Goal: Download file/media

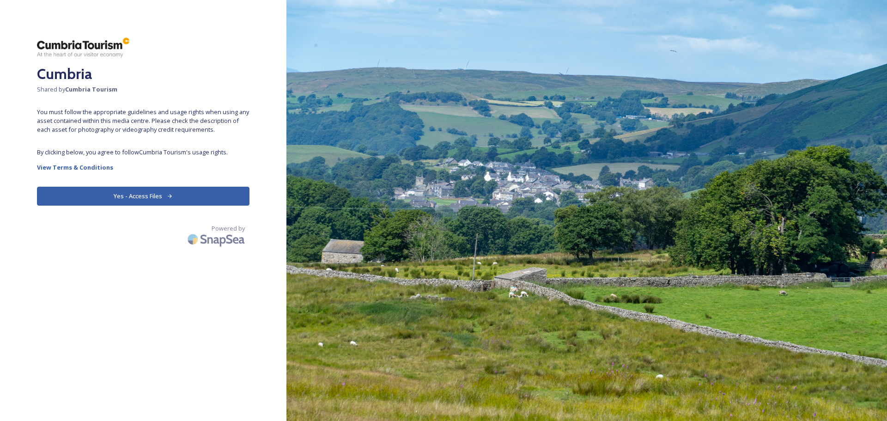
click at [165, 193] on button "Yes - Access Files" at bounding box center [143, 196] width 213 height 19
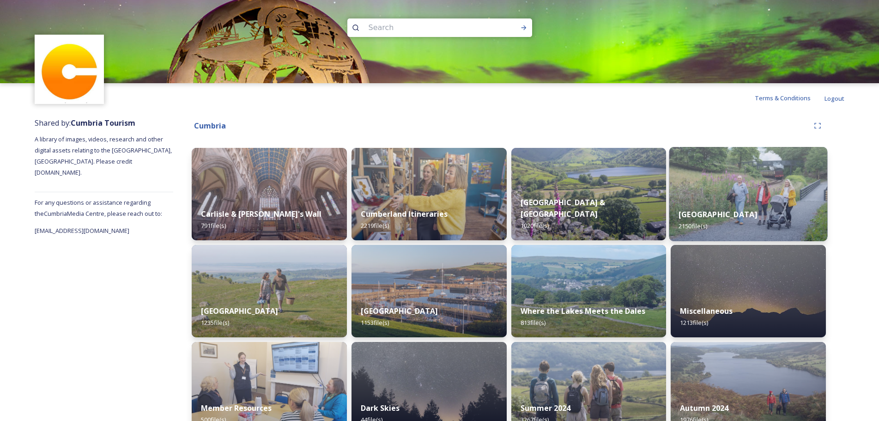
click at [709, 180] on img at bounding box center [749, 194] width 158 height 94
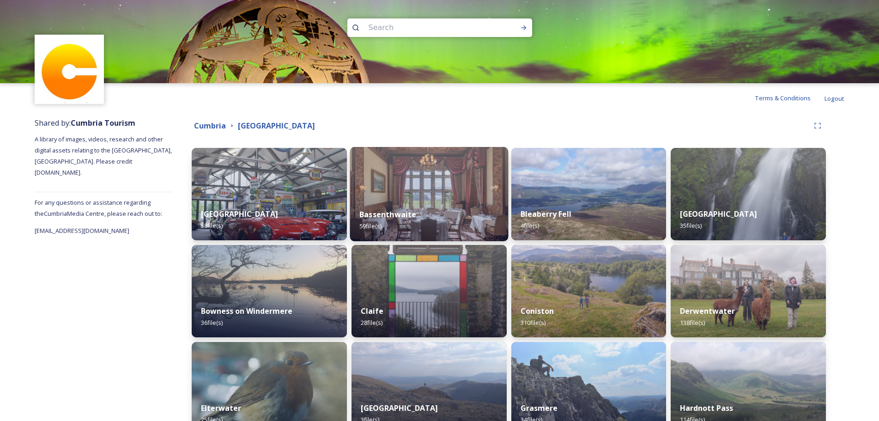
click at [420, 194] on img at bounding box center [429, 194] width 158 height 94
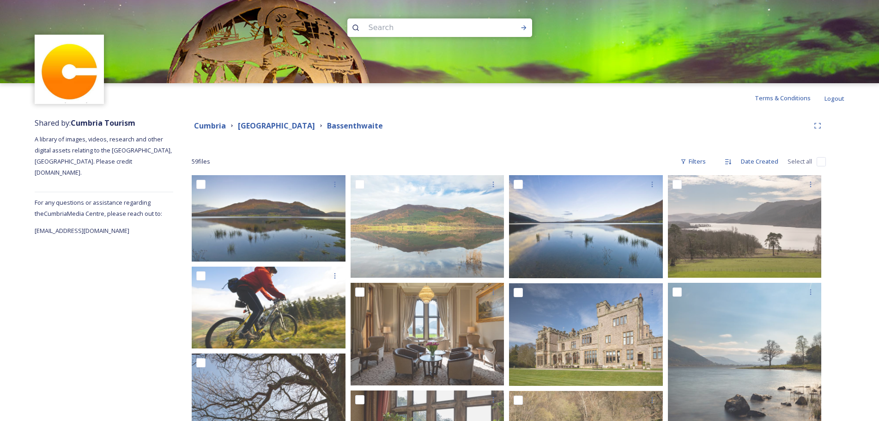
click at [823, 161] on input "checkbox" at bounding box center [821, 161] width 9 height 9
checkbox input "true"
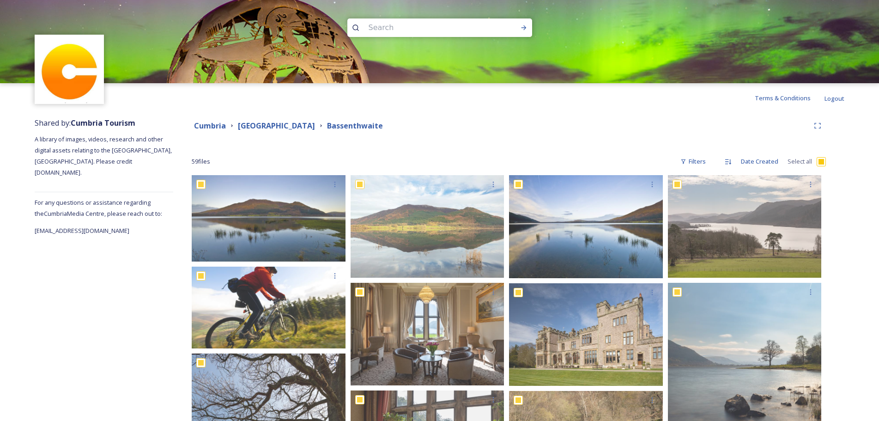
checkbox input "true"
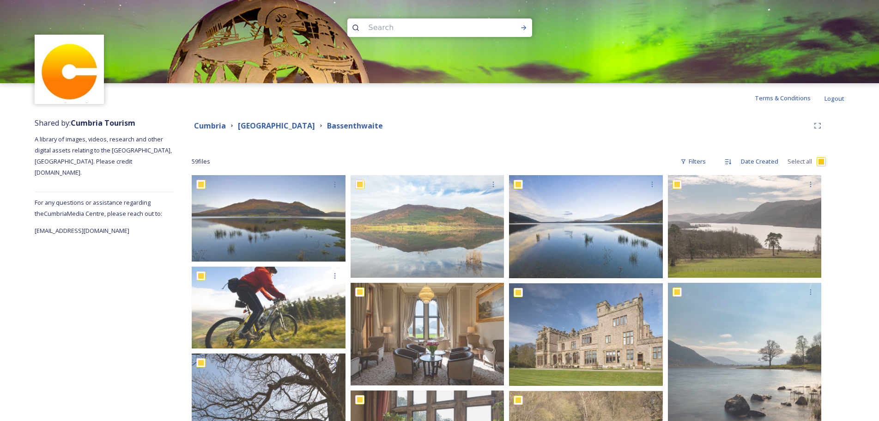
checkbox input "true"
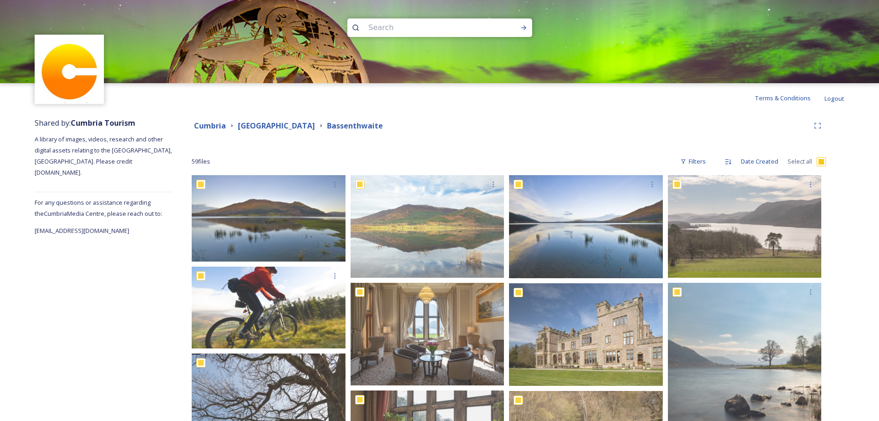
checkbox input "true"
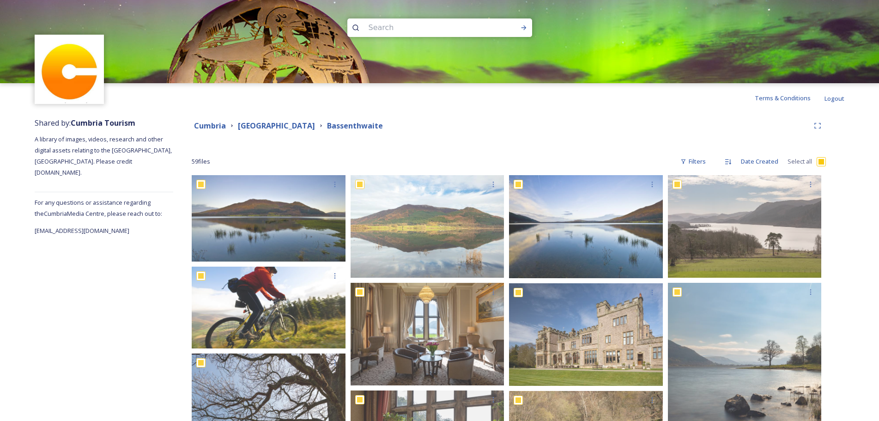
checkbox input "true"
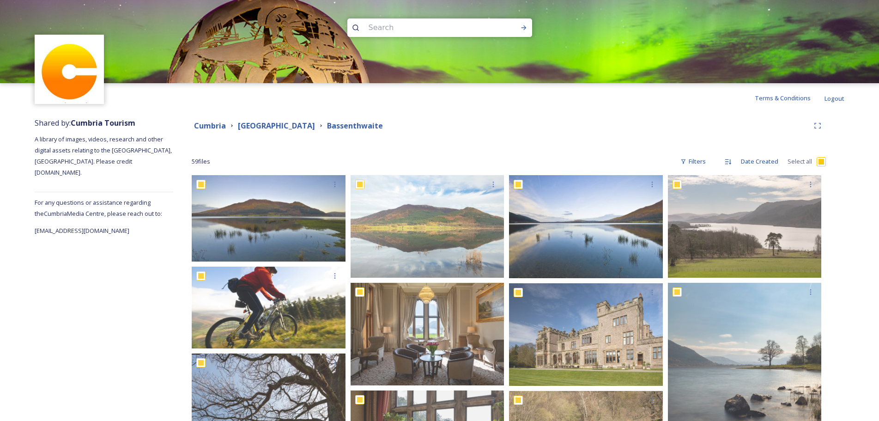
checkbox input "true"
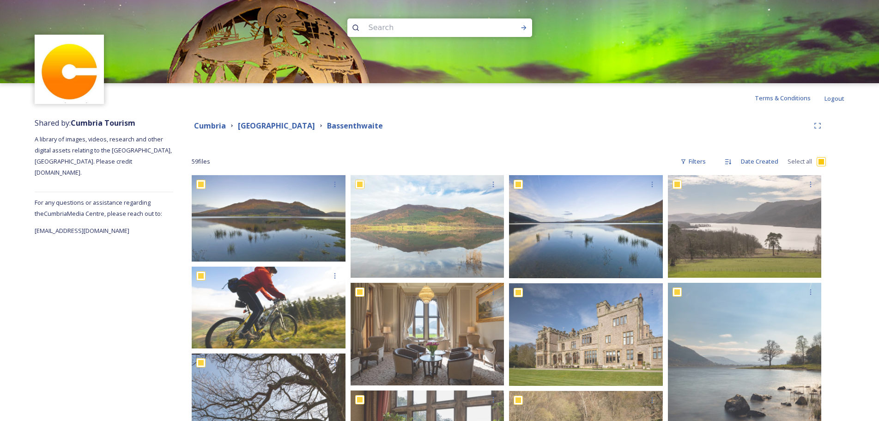
checkbox input "true"
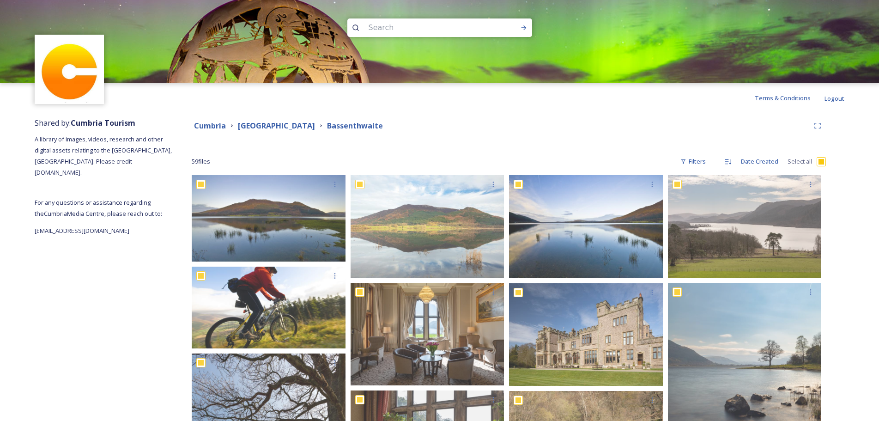
checkbox input "true"
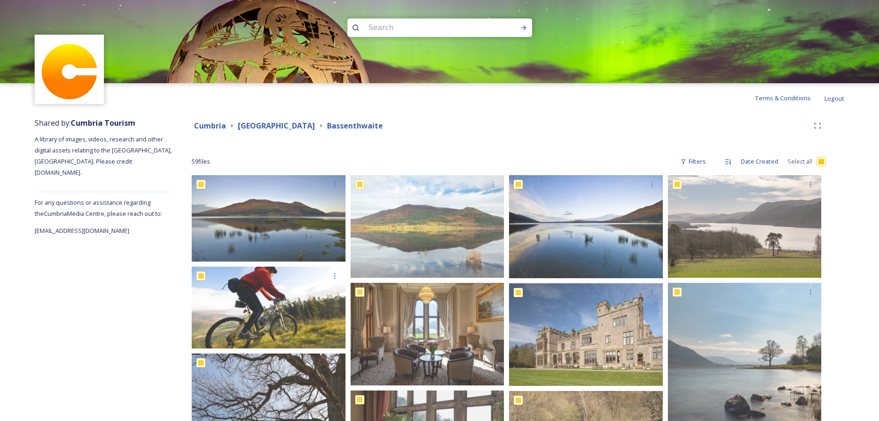
checkbox input "true"
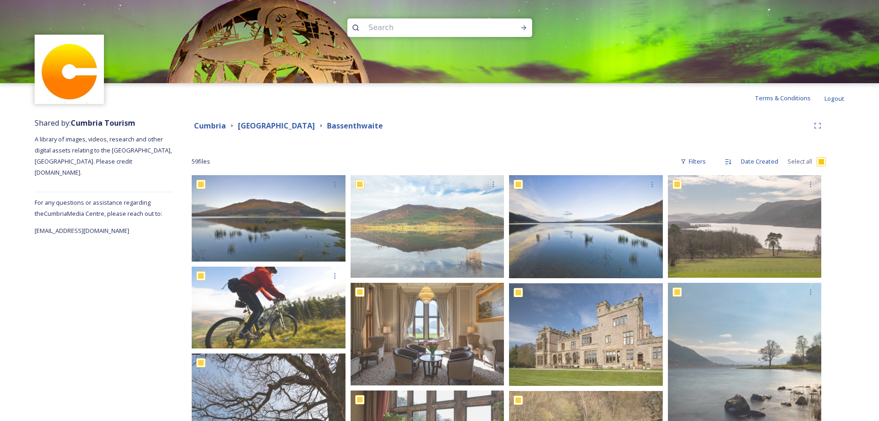
checkbox input "true"
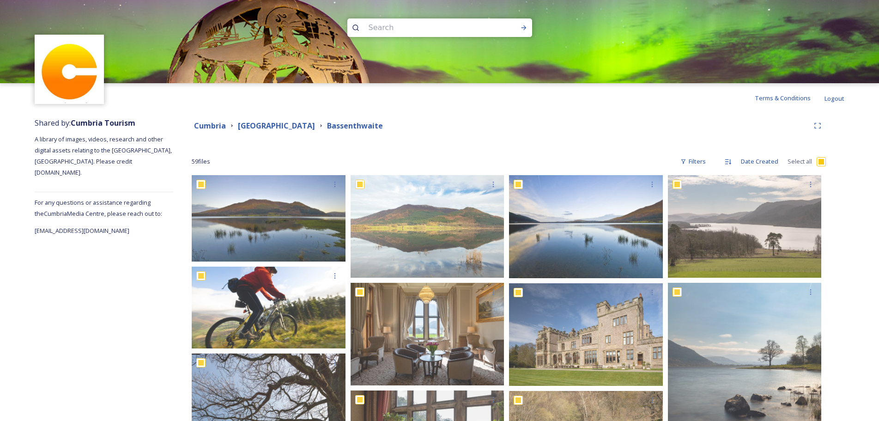
checkbox input "true"
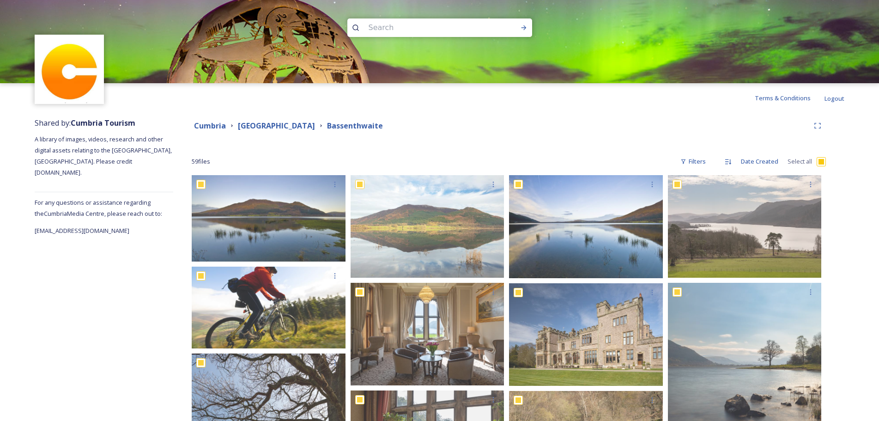
checkbox input "true"
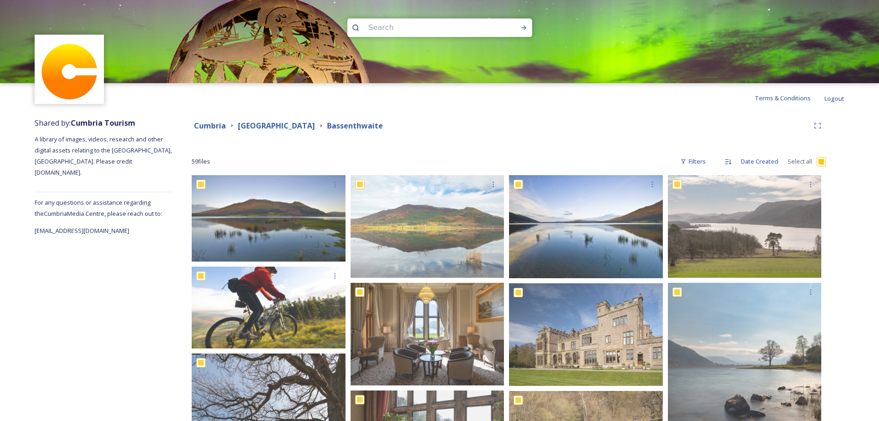
checkbox input "true"
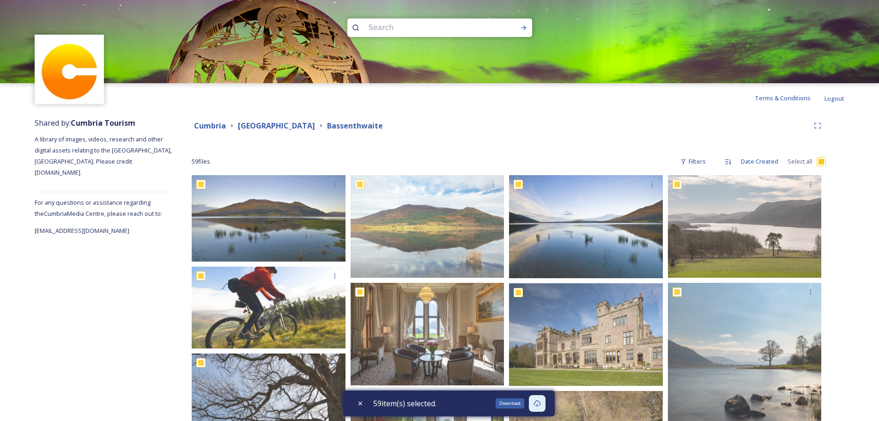
click at [539, 404] on icon at bounding box center [537, 403] width 7 height 7
click at [538, 404] on icon at bounding box center [537, 403] width 7 height 7
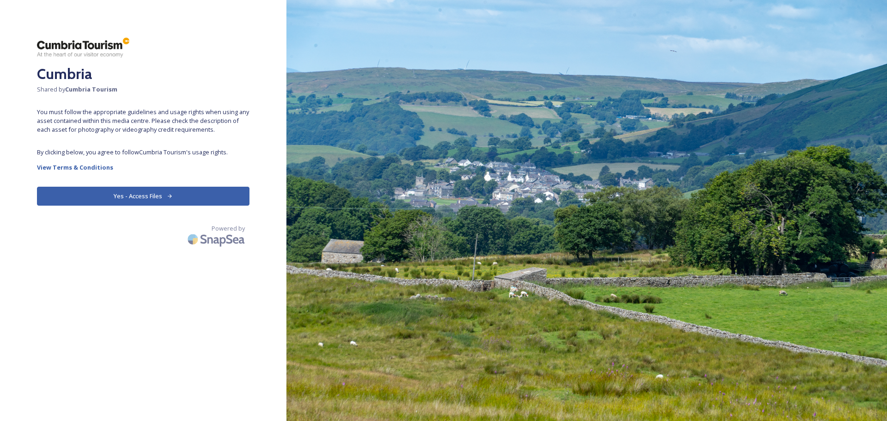
click at [117, 193] on button "Yes - Access Files" at bounding box center [143, 196] width 213 height 19
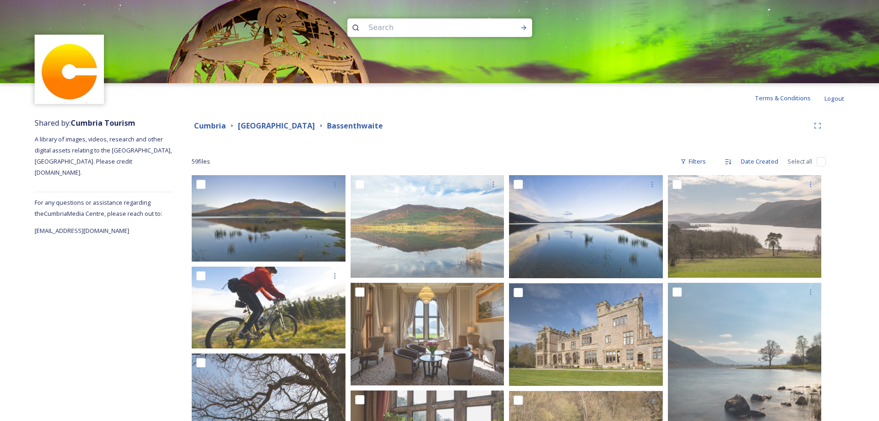
click at [551, 133] on div "Cumbria Lake District Bassenthwaite" at bounding box center [509, 125] width 634 height 17
click at [820, 160] on input "checkbox" at bounding box center [821, 161] width 9 height 9
checkbox input "true"
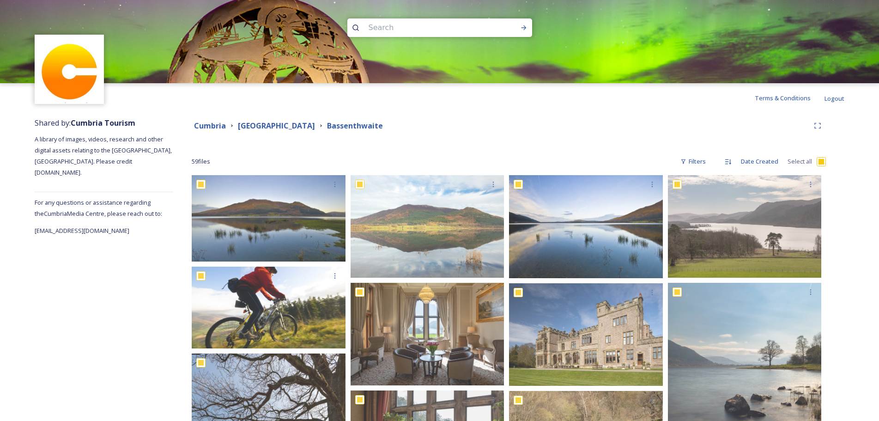
checkbox input "true"
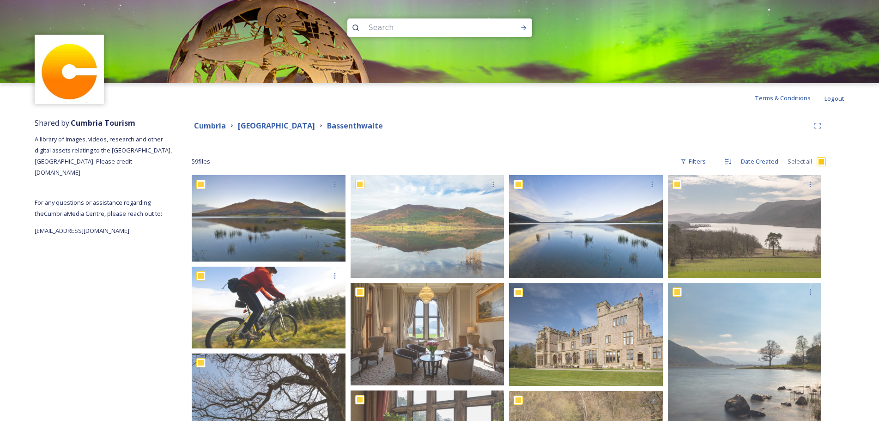
checkbox input "true"
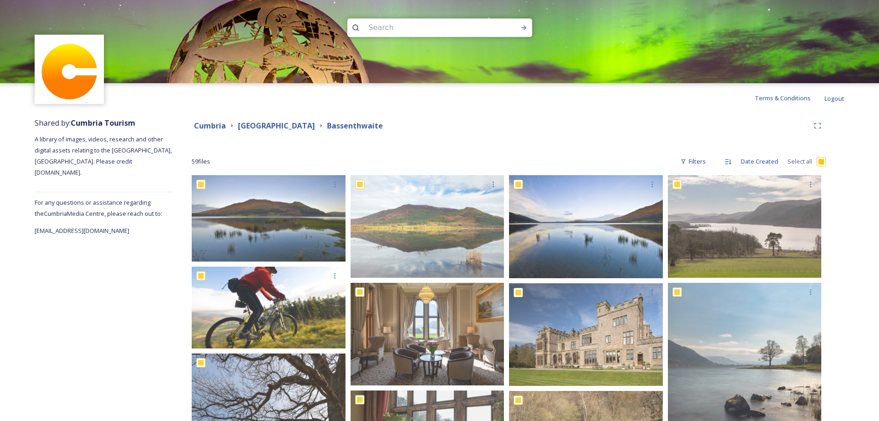
checkbox input "true"
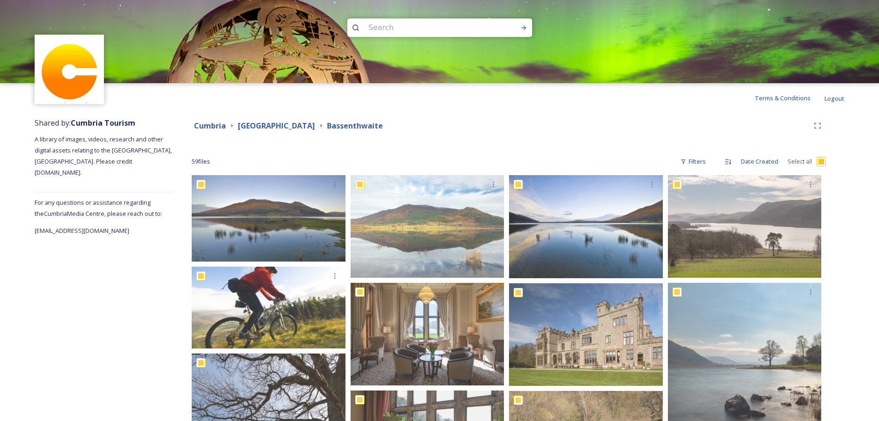
checkbox input "true"
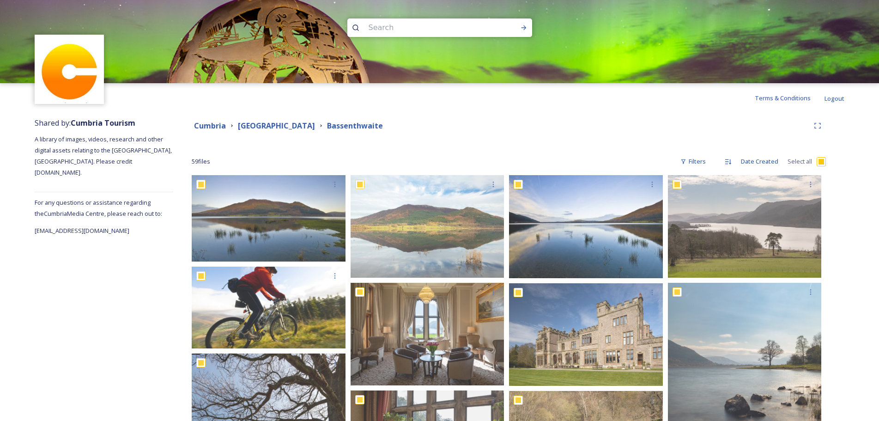
checkbox input "true"
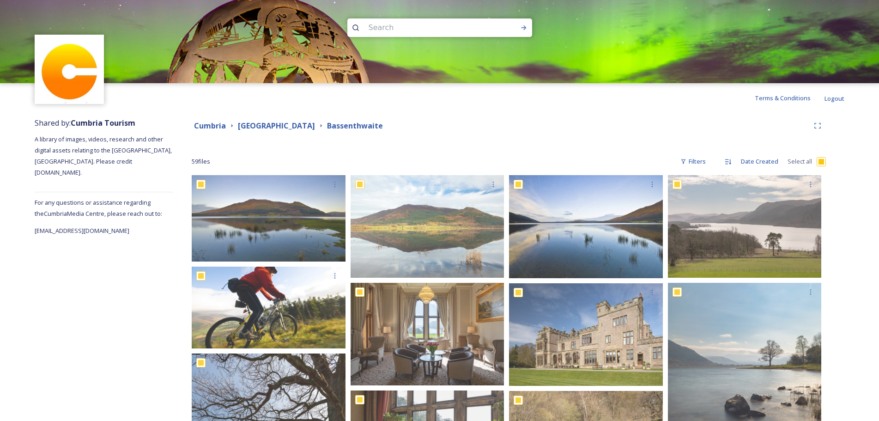
checkbox input "true"
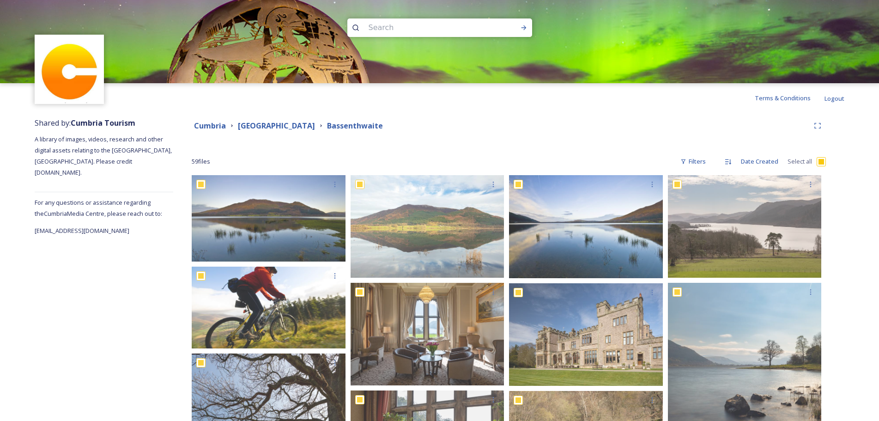
checkbox input "true"
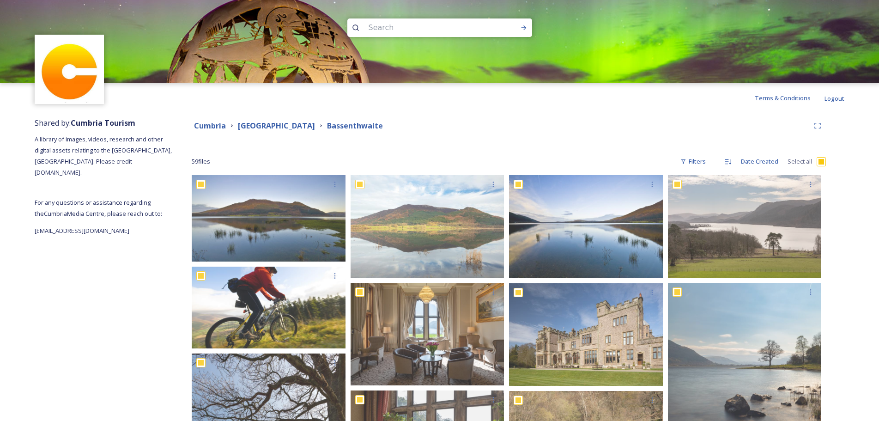
checkbox input "true"
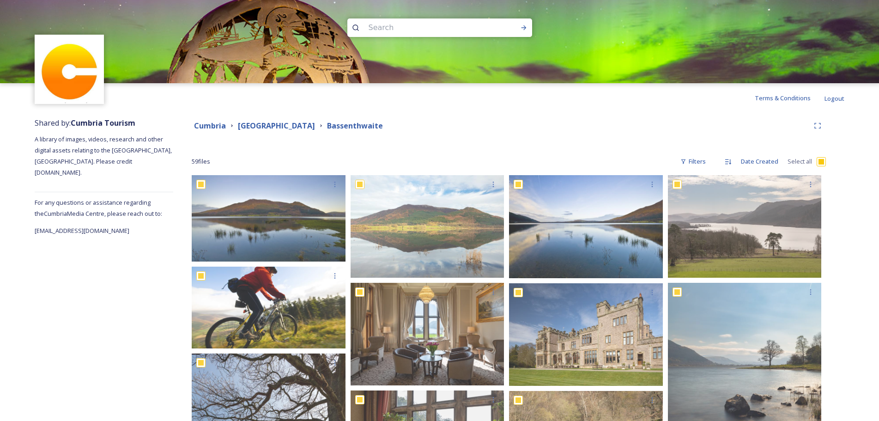
checkbox input "true"
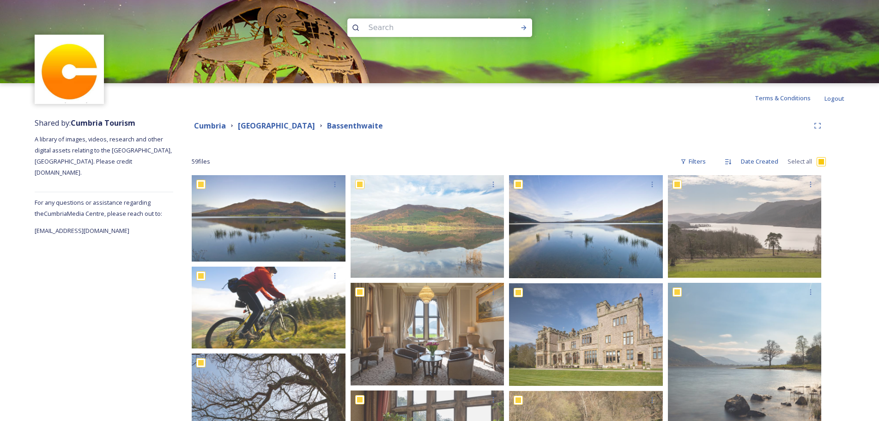
checkbox input "true"
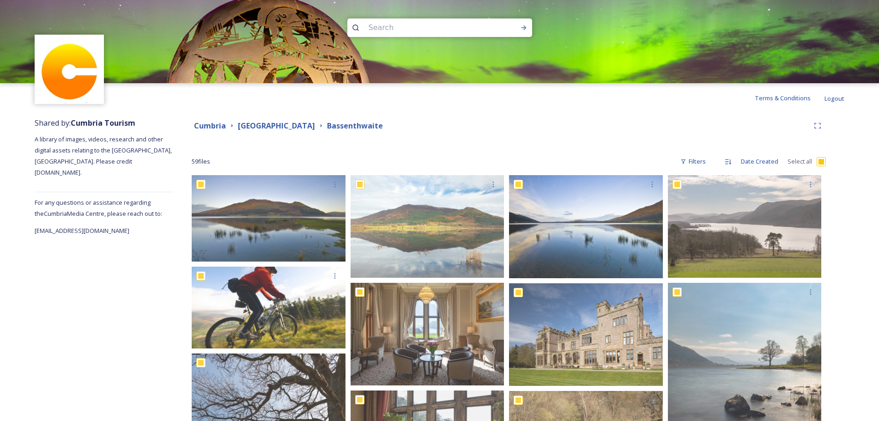
checkbox input "true"
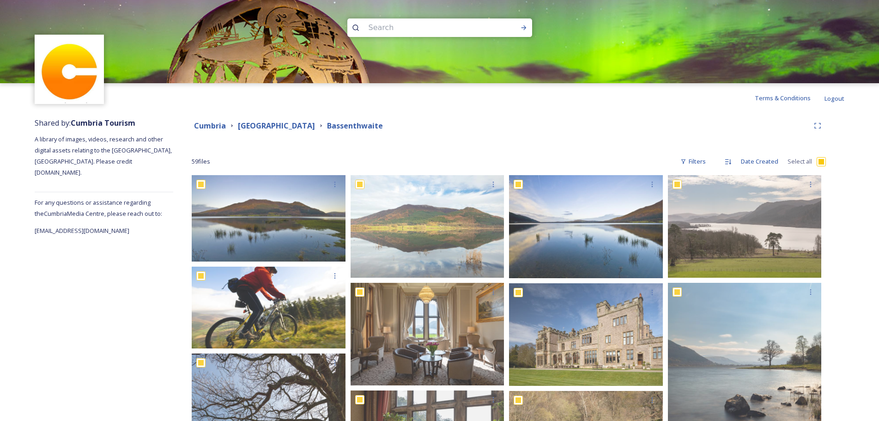
checkbox input "true"
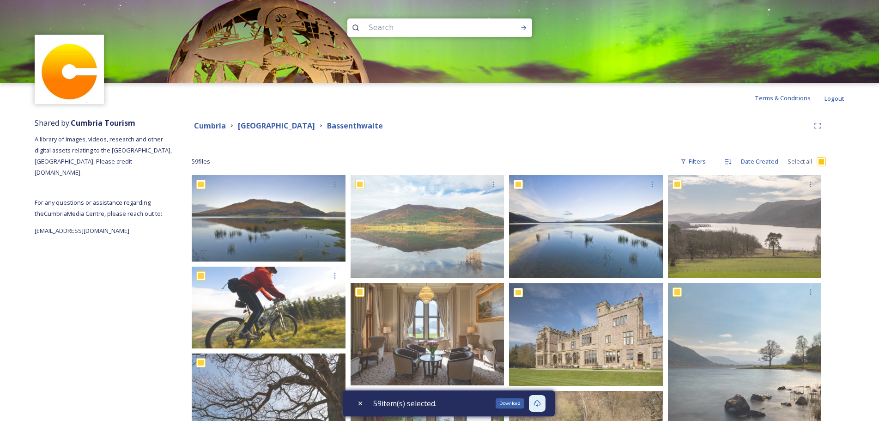
click at [539, 404] on icon at bounding box center [537, 403] width 7 height 7
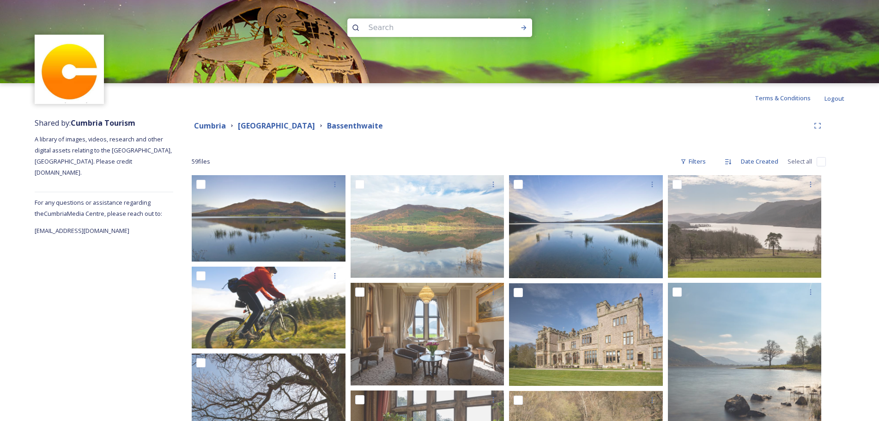
click at [823, 159] on input "checkbox" at bounding box center [821, 161] width 9 height 9
checkbox input "true"
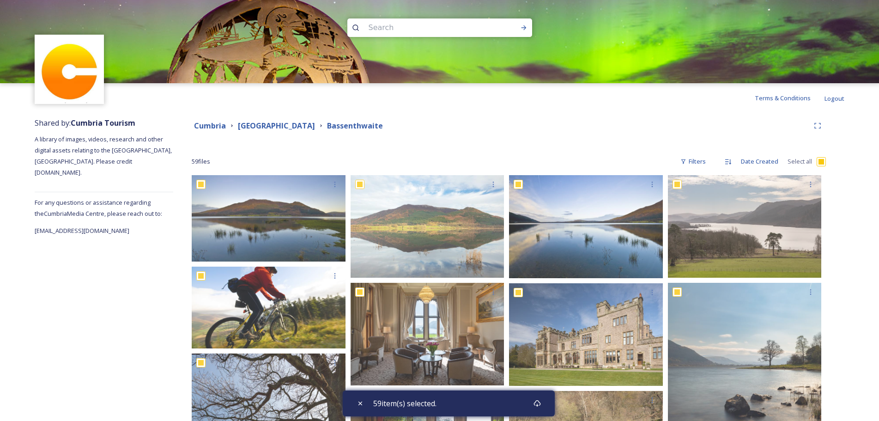
checkbox input "true"
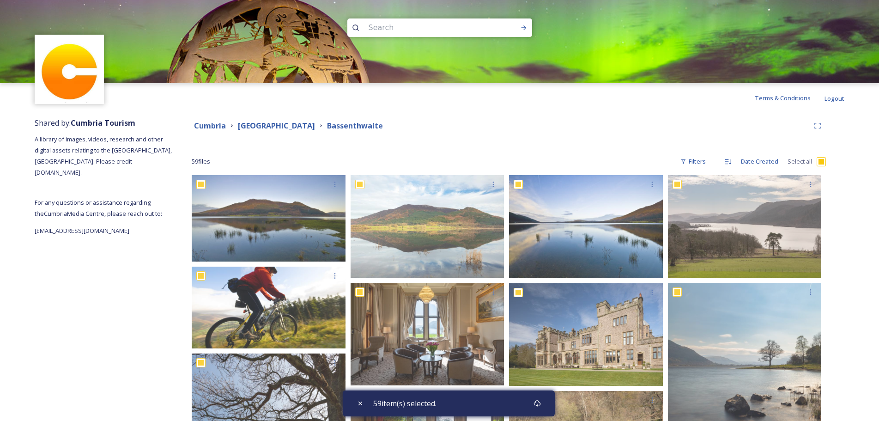
checkbox input "true"
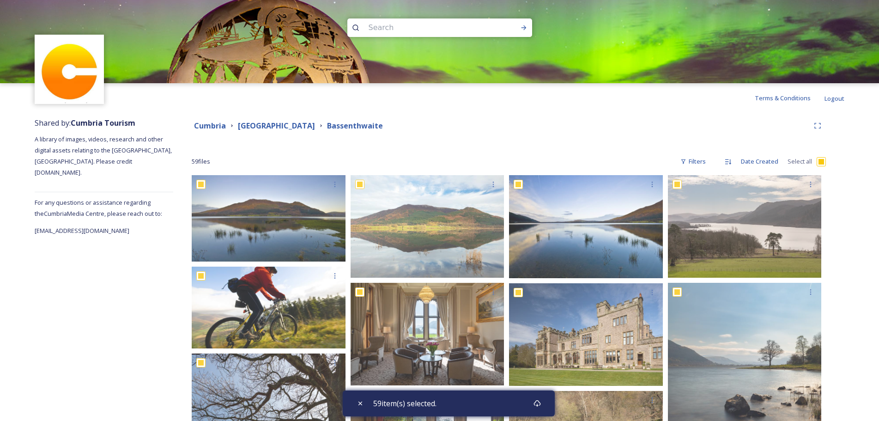
checkbox input "true"
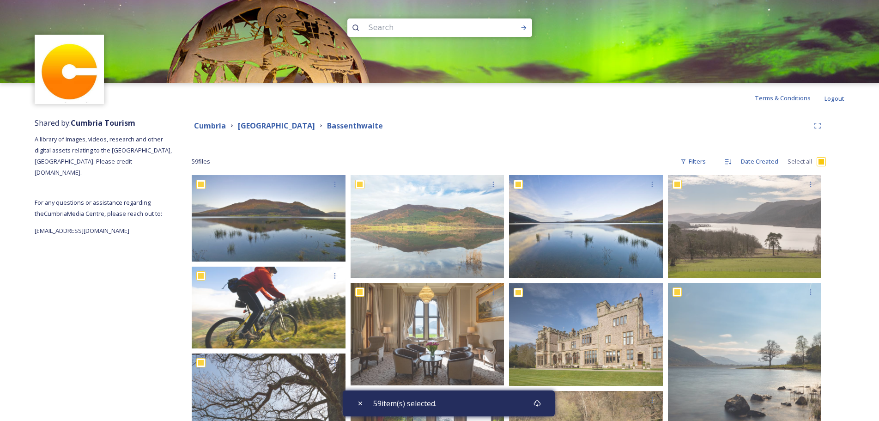
checkbox input "true"
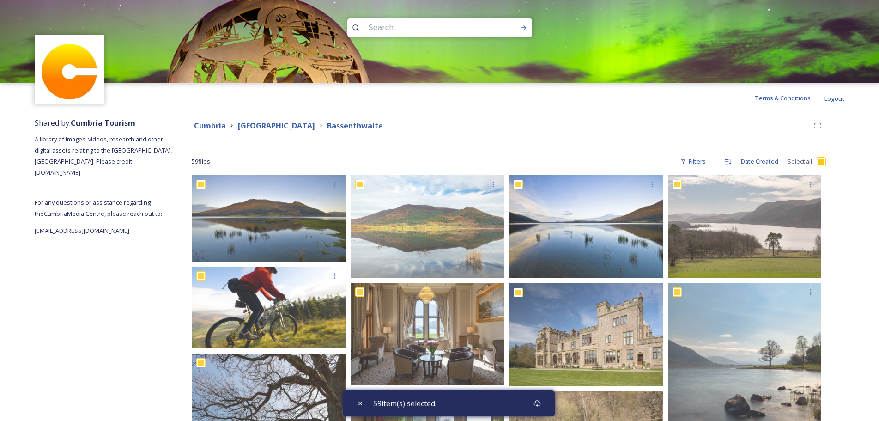
checkbox input "true"
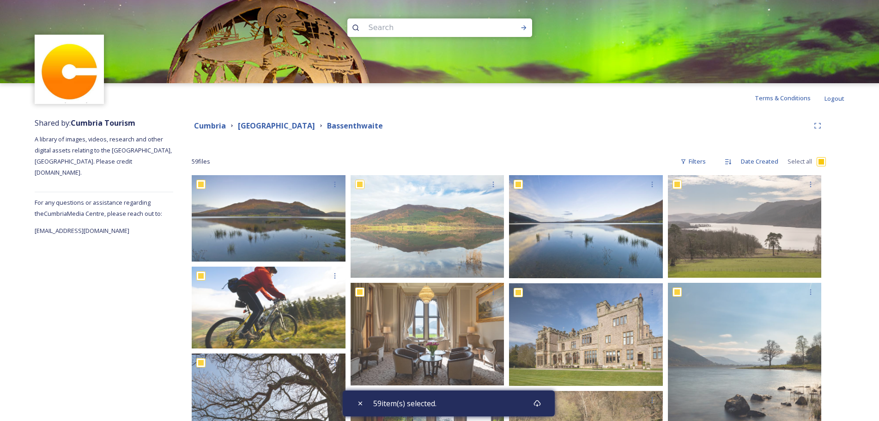
checkbox input "true"
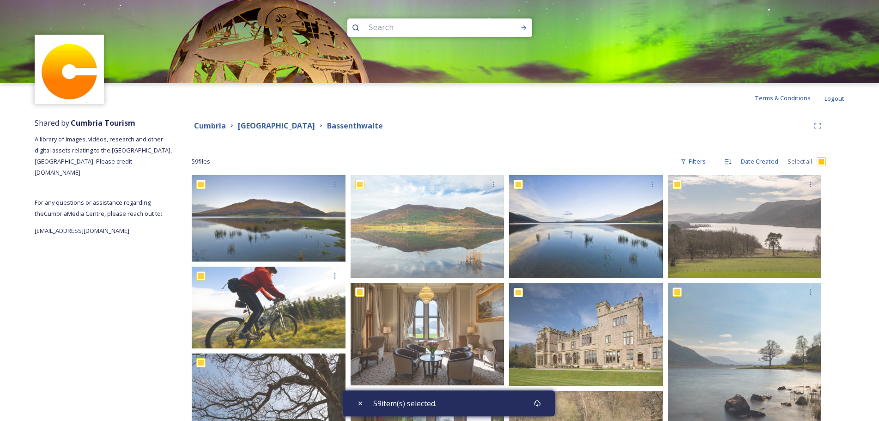
checkbox input "true"
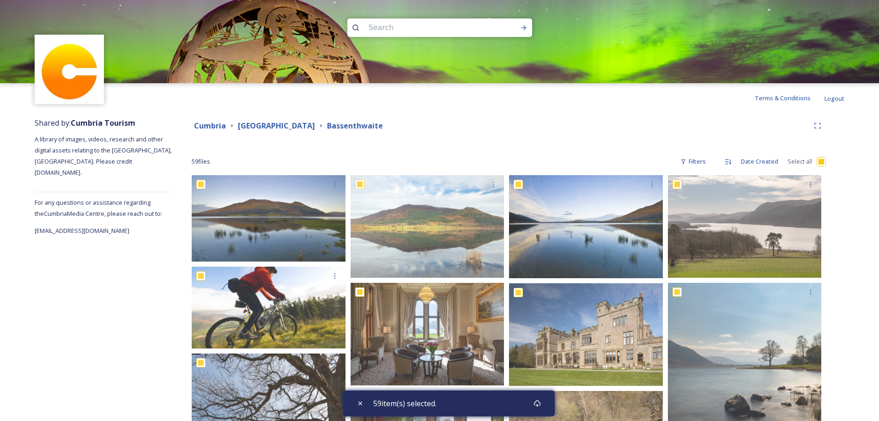
checkbox input "true"
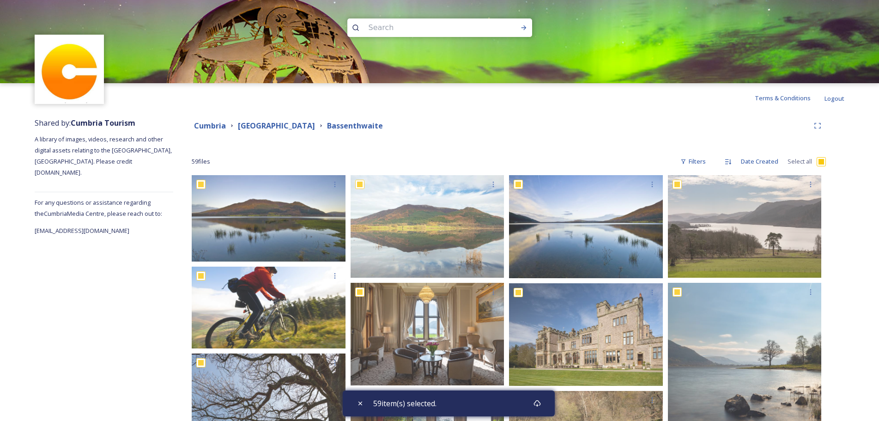
checkbox input "true"
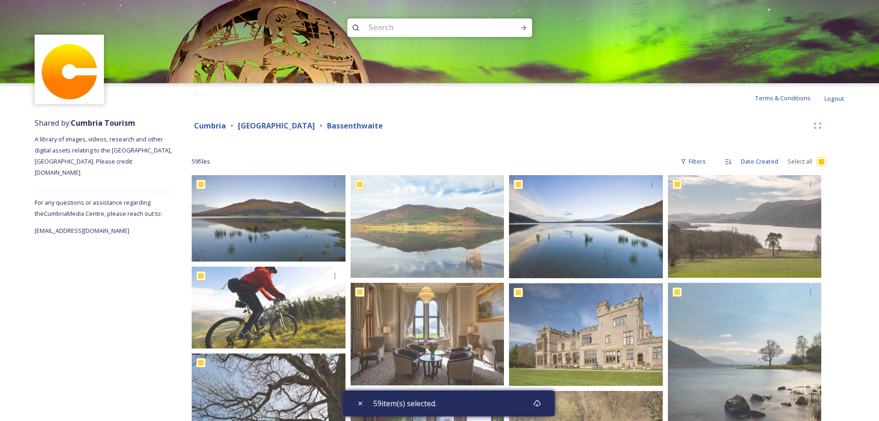
checkbox input "true"
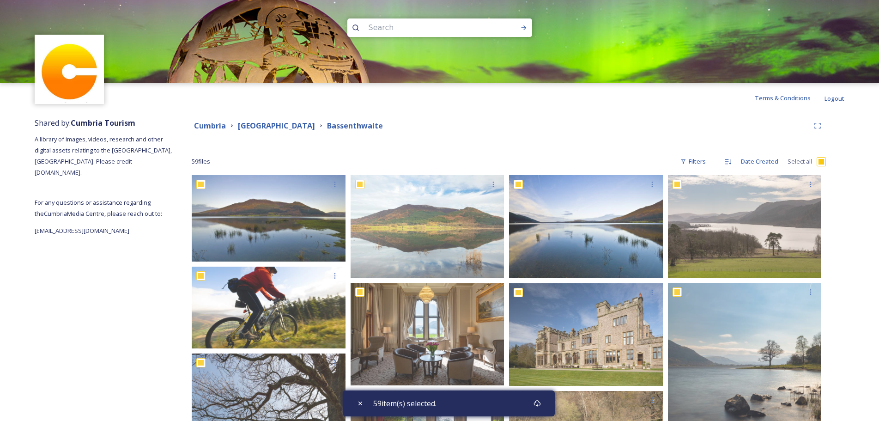
checkbox input "true"
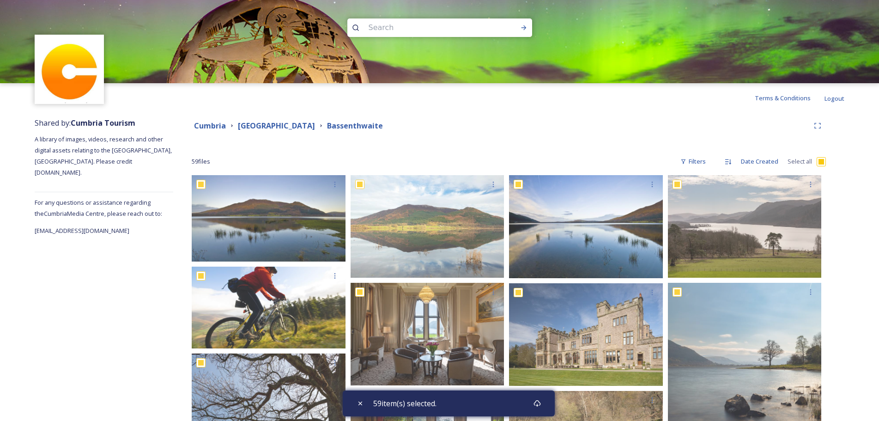
checkbox input "true"
click at [537, 404] on icon at bounding box center [537, 403] width 7 height 6
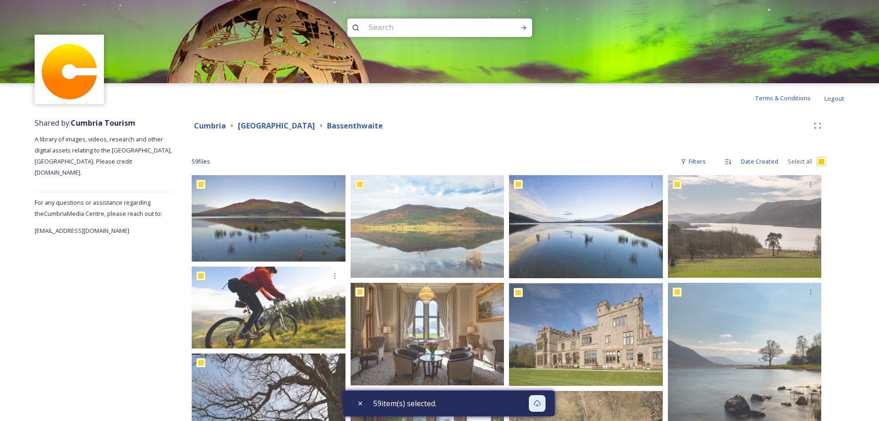
click at [279, 126] on strong "[GEOGRAPHIC_DATA]" at bounding box center [276, 126] width 77 height 10
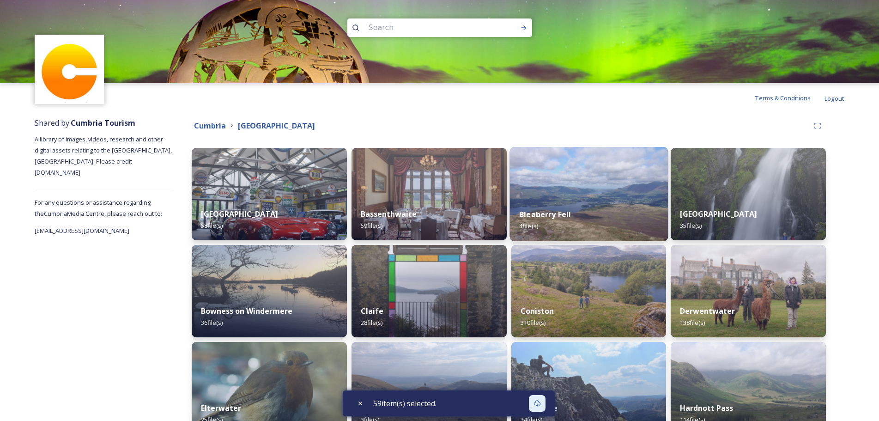
click at [586, 183] on img at bounding box center [589, 194] width 158 height 94
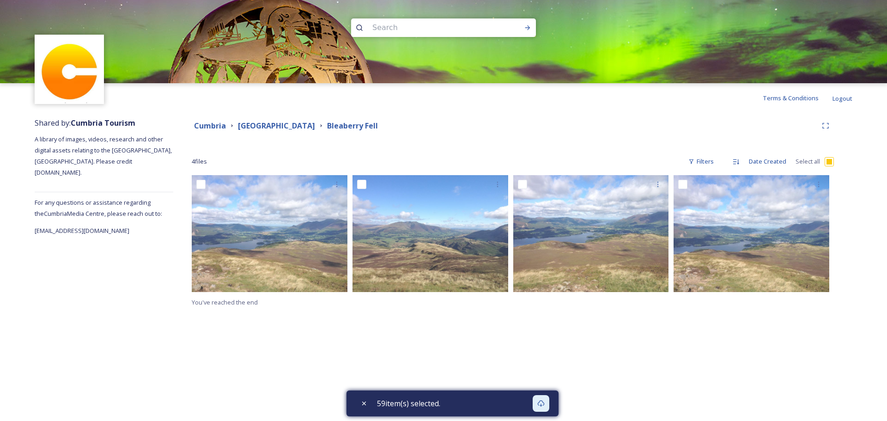
click at [831, 162] on input "checkbox" at bounding box center [829, 161] width 9 height 9
checkbox input "true"
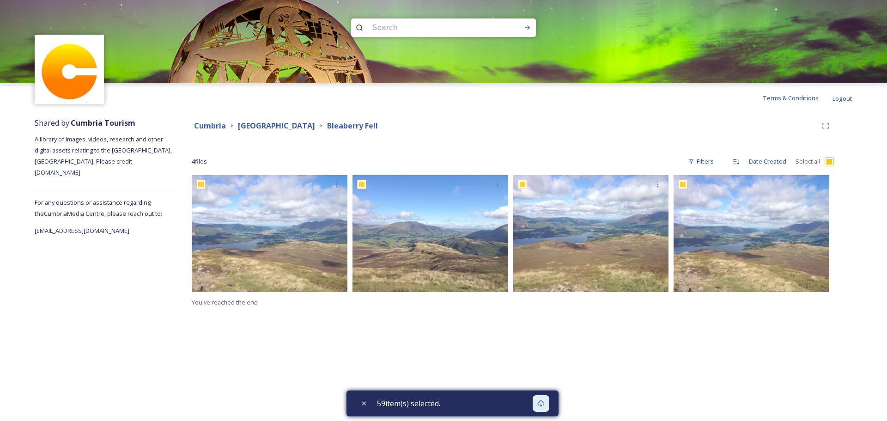
checkbox input "true"
click at [541, 402] on icon at bounding box center [537, 403] width 7 height 6
click at [282, 384] on div "Terms & Conditions Logout Shared by: Cumbria Tourism A library of images, video…" at bounding box center [443, 210] width 887 height 421
click at [275, 122] on strong "[GEOGRAPHIC_DATA]" at bounding box center [276, 126] width 77 height 10
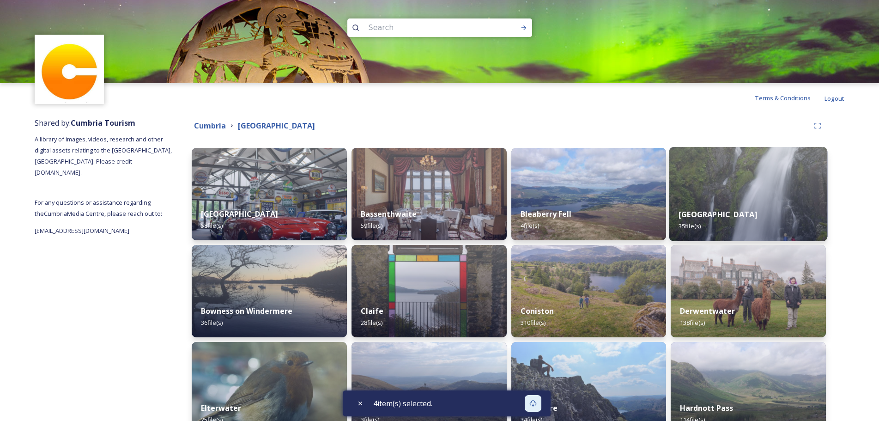
click at [724, 191] on img at bounding box center [749, 194] width 158 height 94
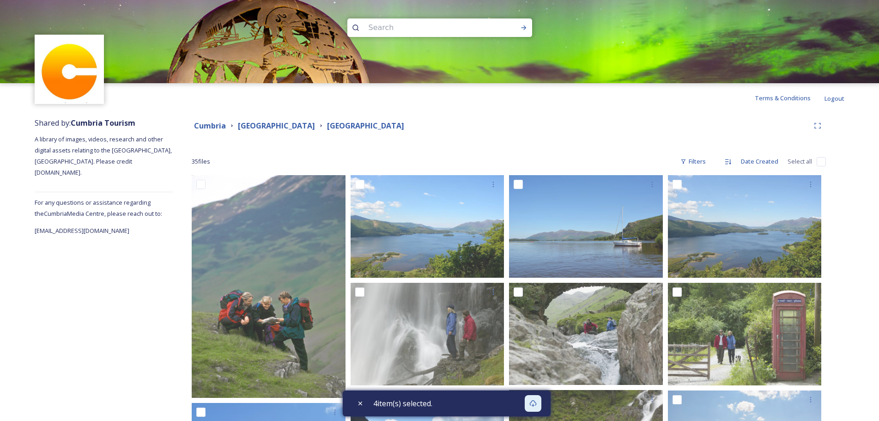
click at [820, 162] on input "checkbox" at bounding box center [821, 161] width 9 height 9
checkbox input "true"
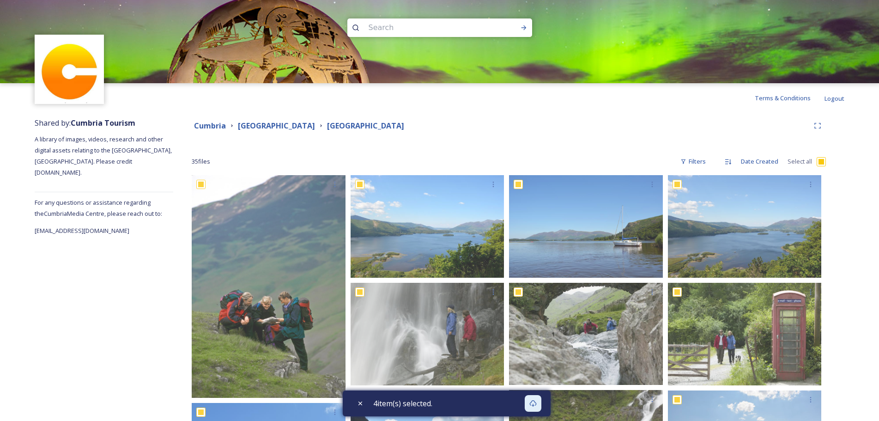
checkbox input "true"
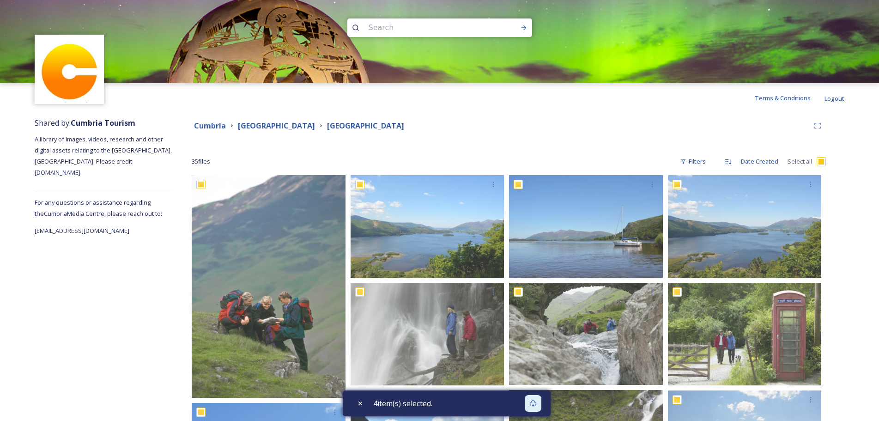
checkbox input "true"
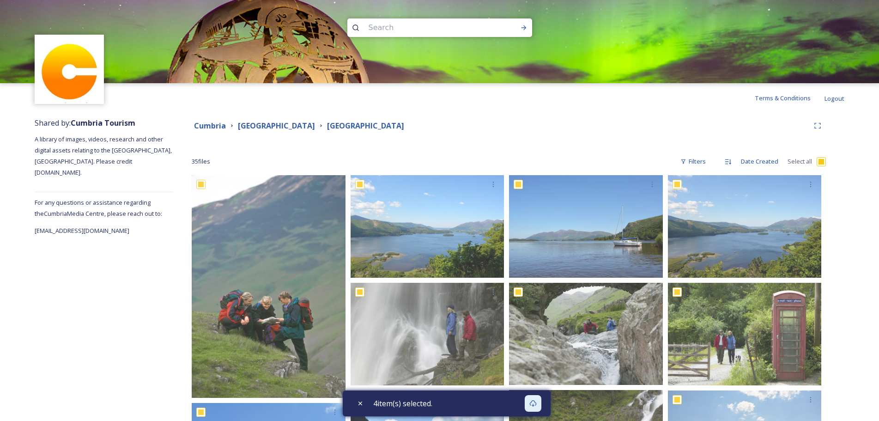
checkbox input "true"
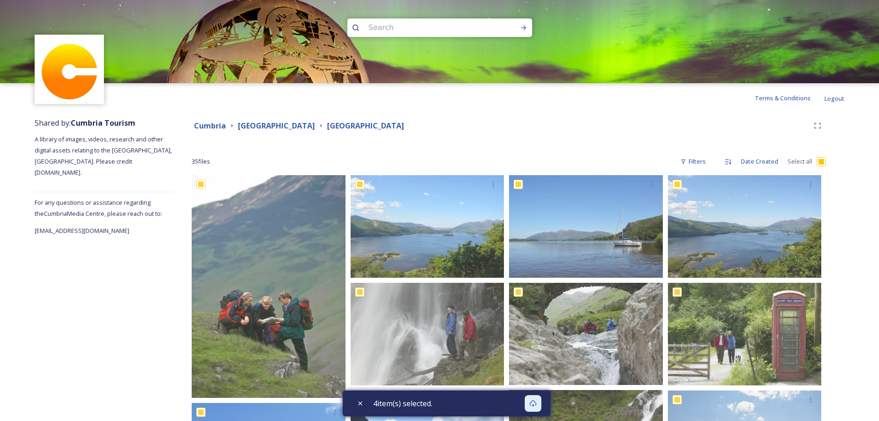
checkbox input "true"
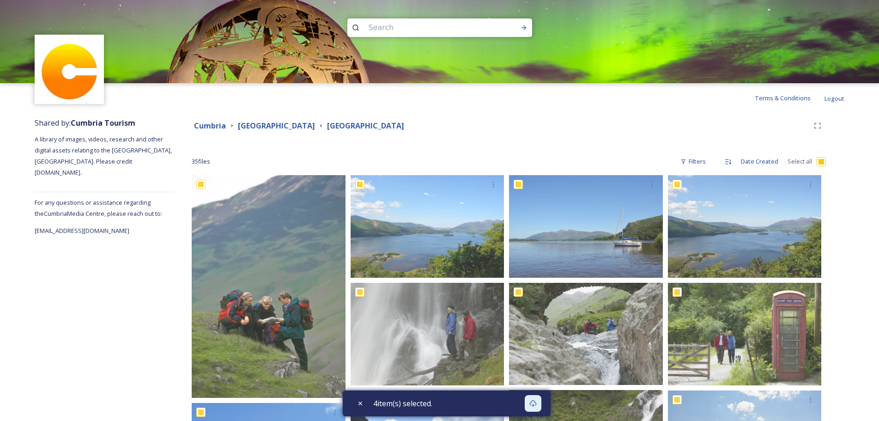
checkbox input "true"
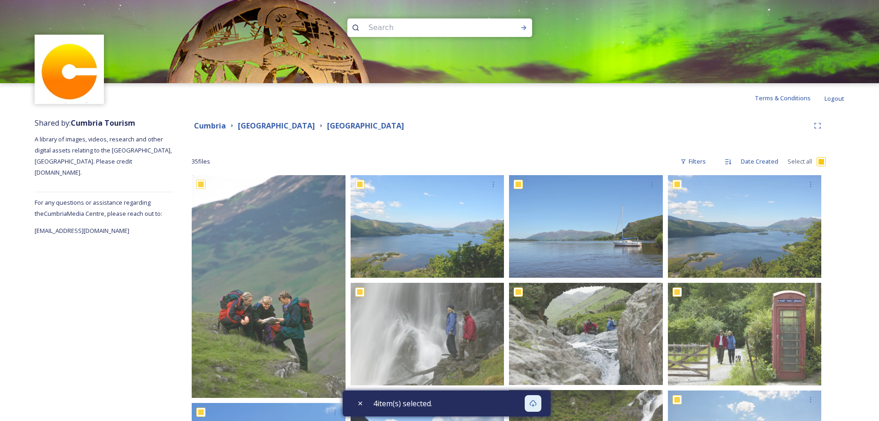
checkbox input "true"
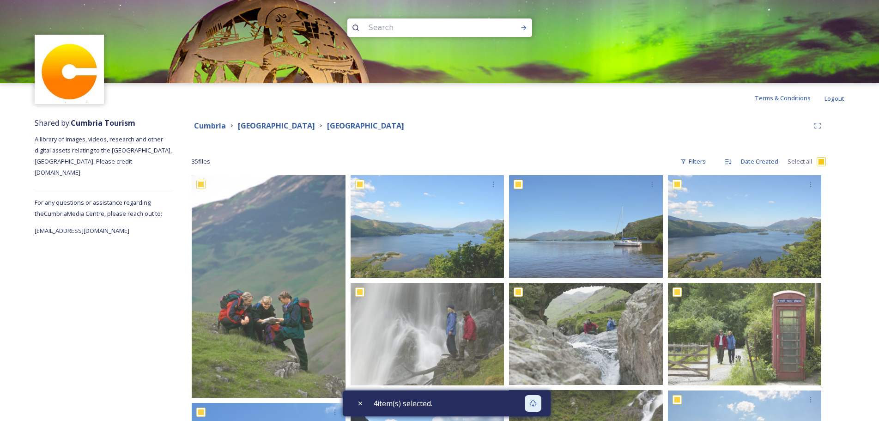
checkbox input "true"
click at [539, 407] on div "Download" at bounding box center [537, 403] width 17 height 17
click at [539, 402] on icon at bounding box center [537, 403] width 7 height 7
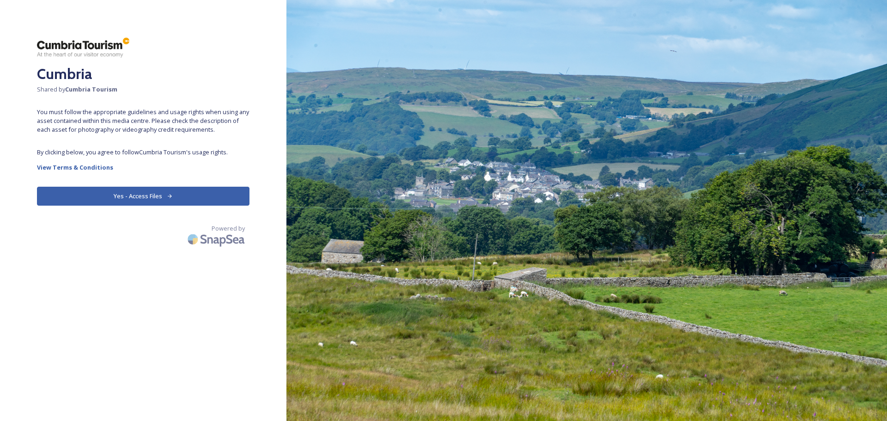
click at [171, 198] on icon at bounding box center [170, 196] width 6 height 6
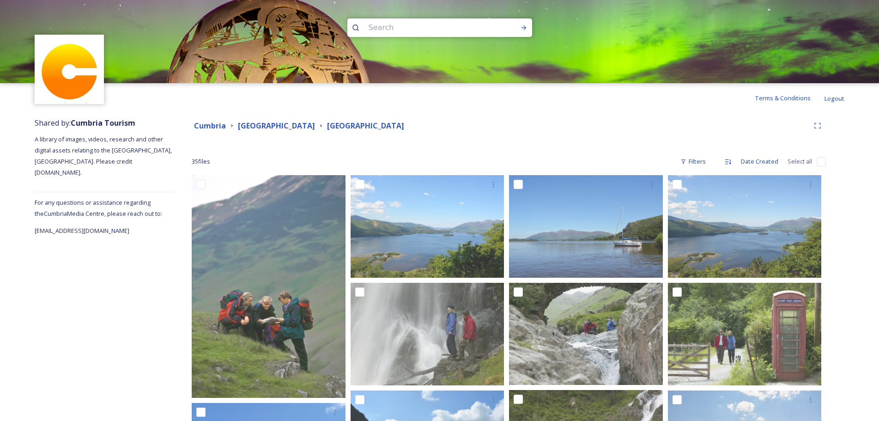
click at [820, 161] on input "checkbox" at bounding box center [821, 161] width 9 height 9
checkbox input "true"
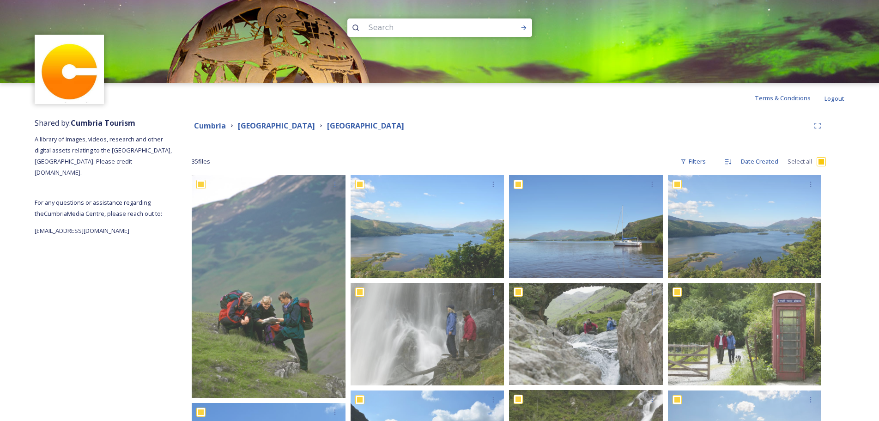
checkbox input "true"
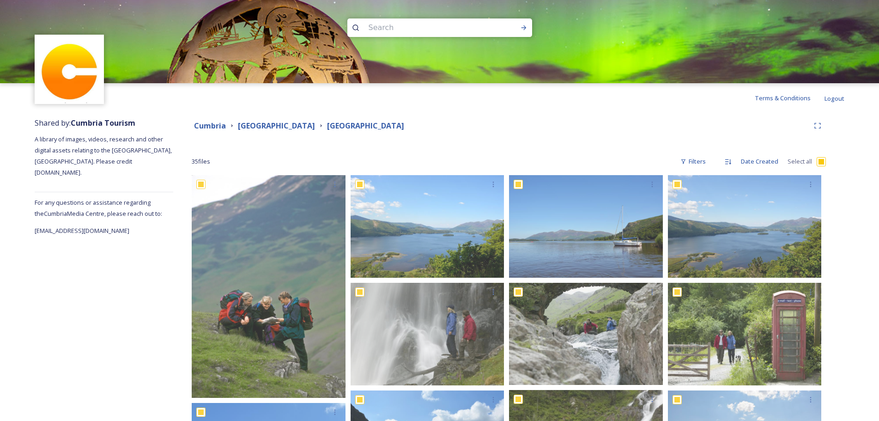
checkbox input "true"
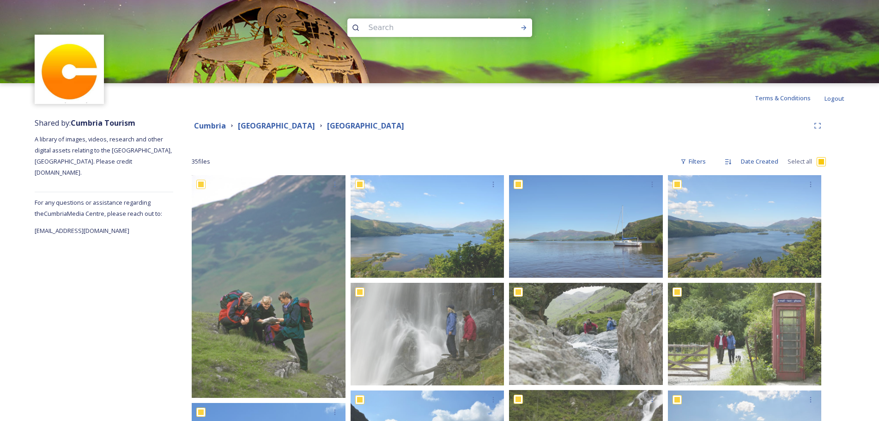
checkbox input "true"
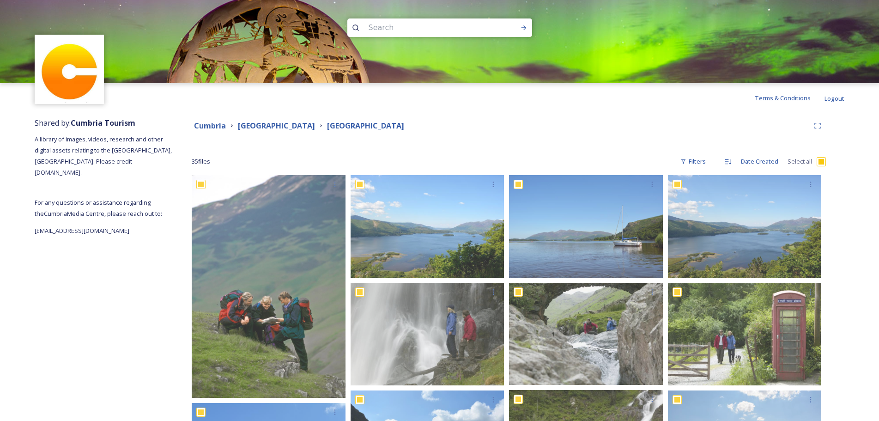
checkbox input "true"
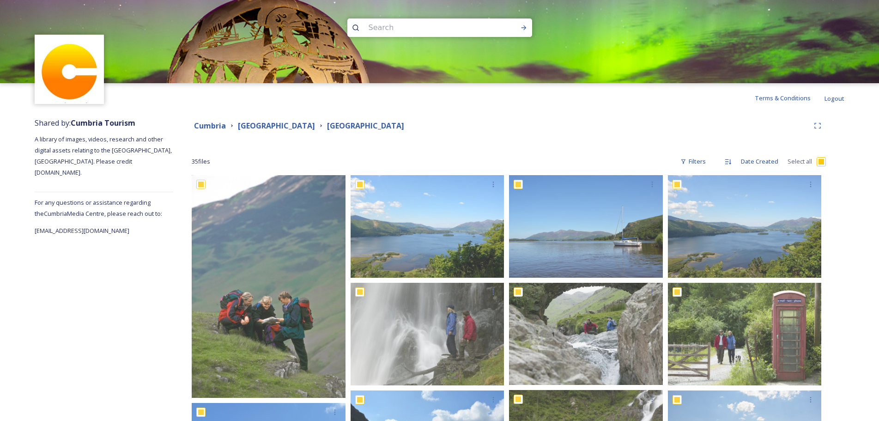
checkbox input "true"
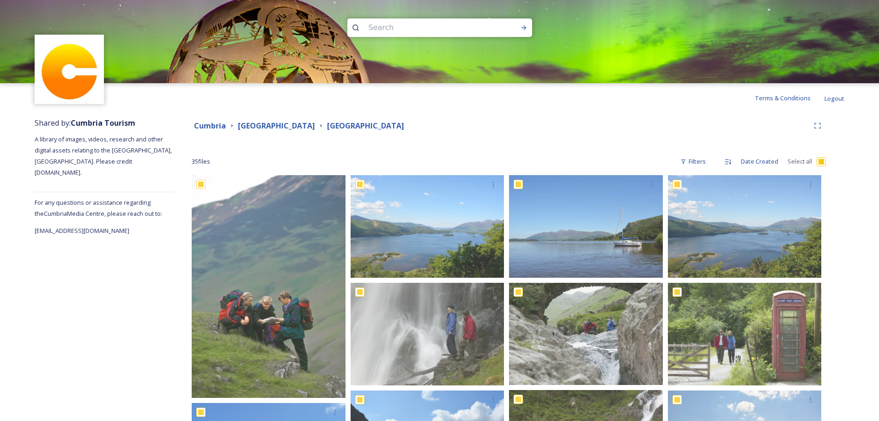
checkbox input "true"
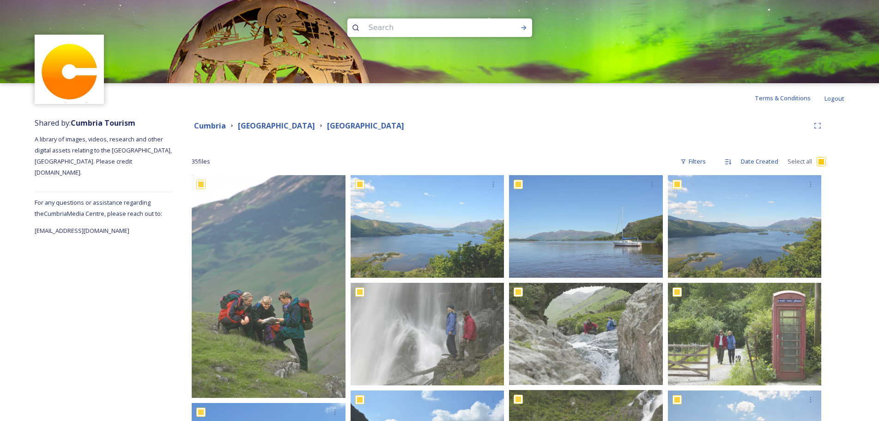
checkbox input "true"
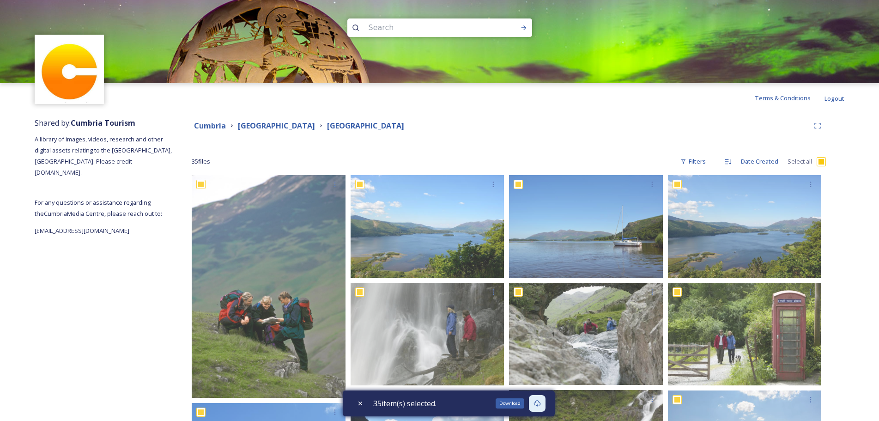
click at [540, 404] on icon at bounding box center [537, 403] width 7 height 6
click at [541, 402] on icon at bounding box center [537, 403] width 7 height 7
click at [539, 403] on icon at bounding box center [537, 403] width 7 height 7
click at [264, 125] on strong "[GEOGRAPHIC_DATA]" at bounding box center [276, 126] width 77 height 10
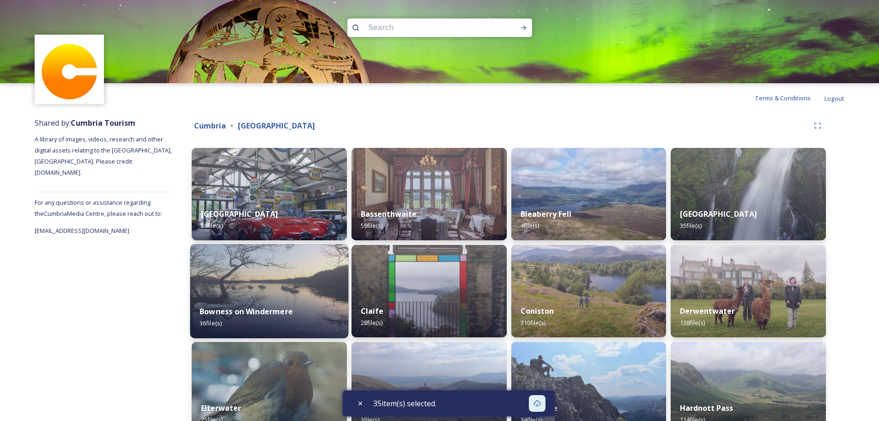
click at [260, 281] on img at bounding box center [269, 291] width 158 height 94
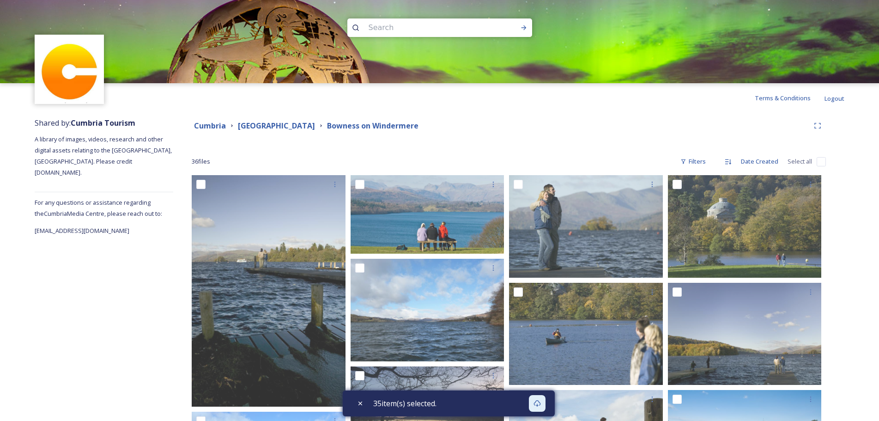
click at [823, 160] on input "checkbox" at bounding box center [821, 161] width 9 height 9
checkbox input "true"
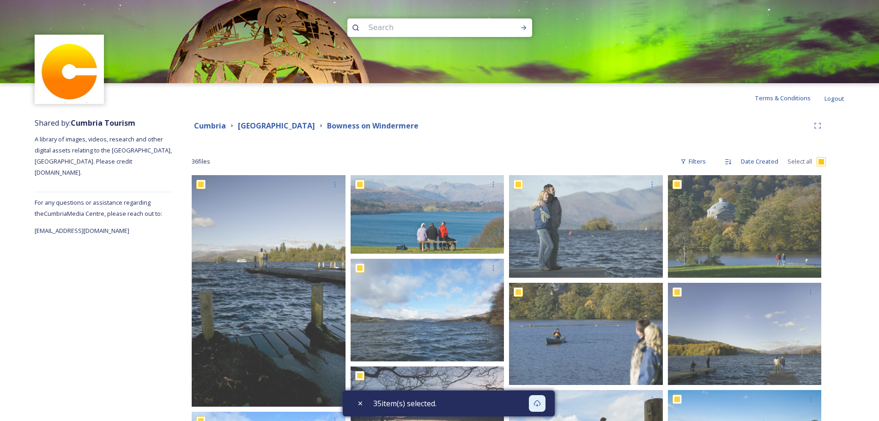
checkbox input "true"
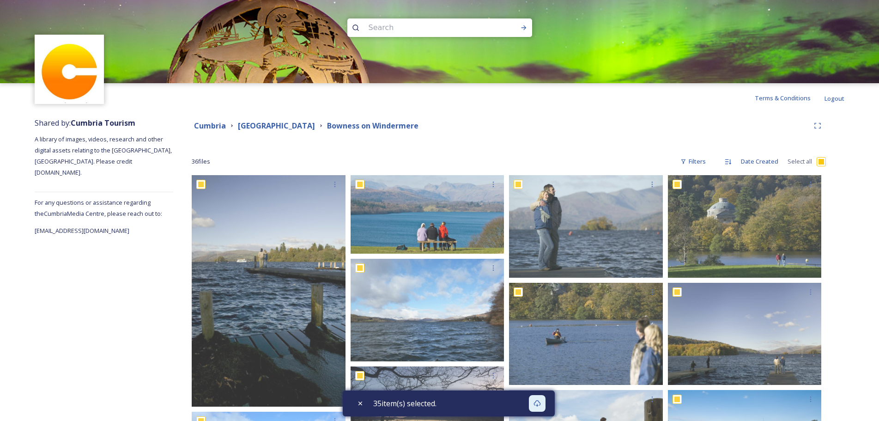
checkbox input "true"
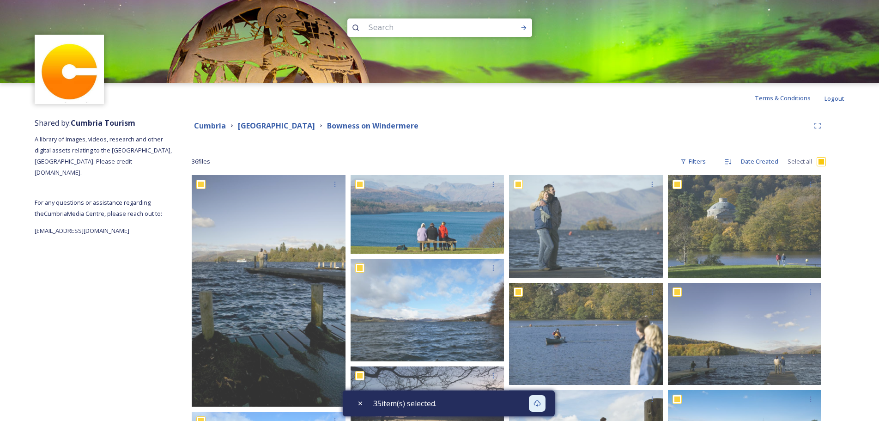
checkbox input "true"
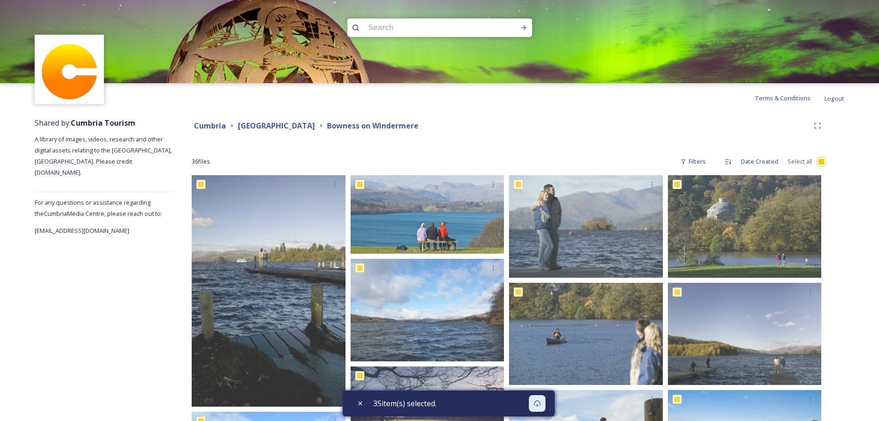
checkbox input "true"
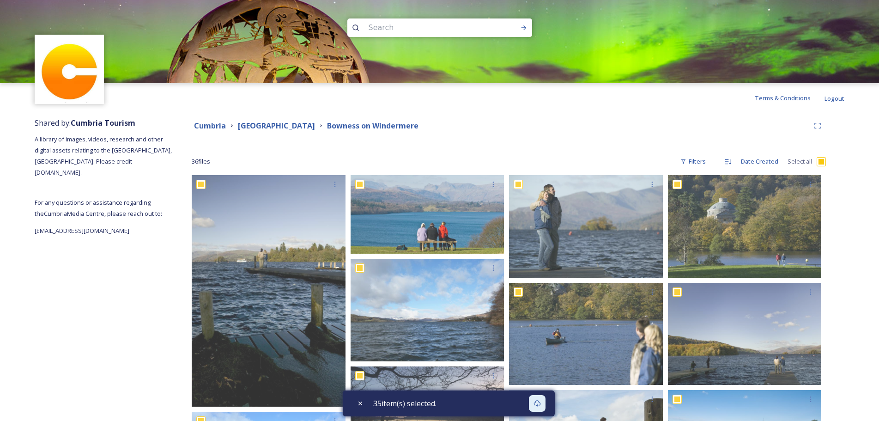
checkbox input "true"
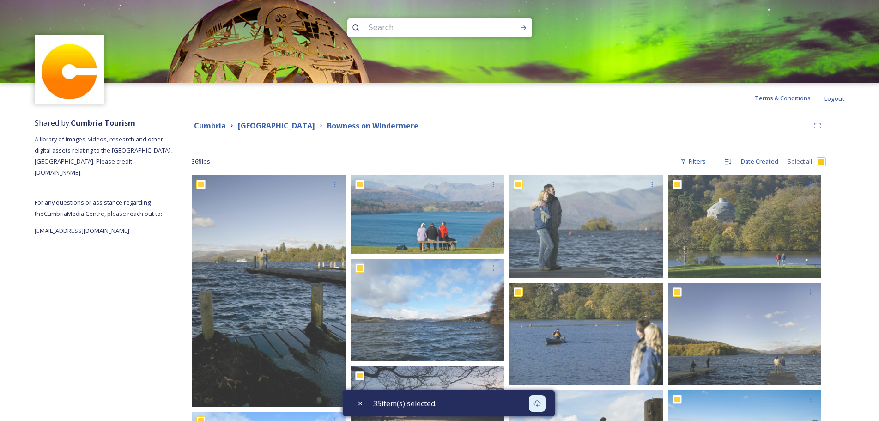
checkbox input "true"
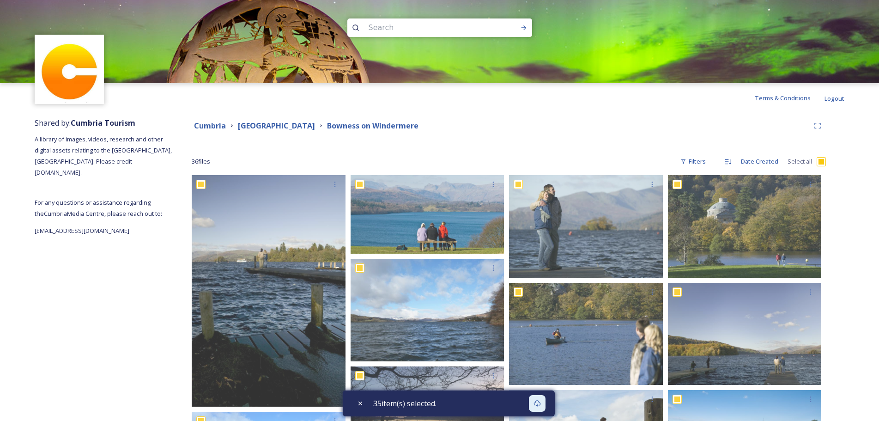
checkbox input "true"
click at [540, 402] on icon at bounding box center [537, 403] width 7 height 7
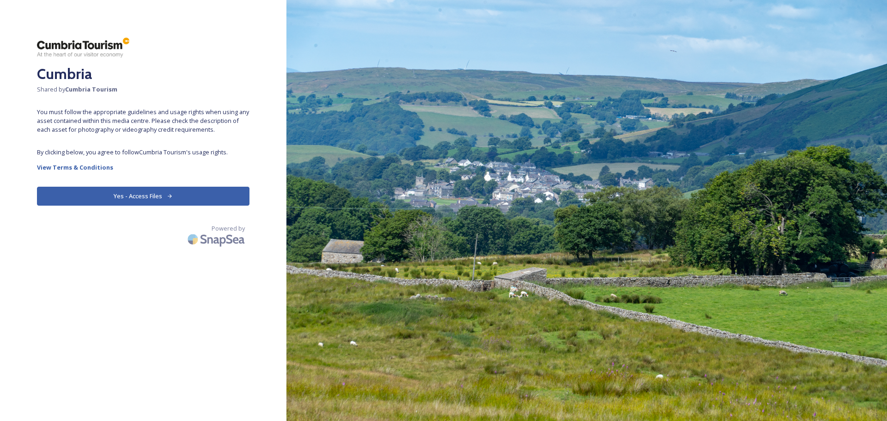
click at [151, 201] on button "Yes - Access Files" at bounding box center [143, 196] width 213 height 19
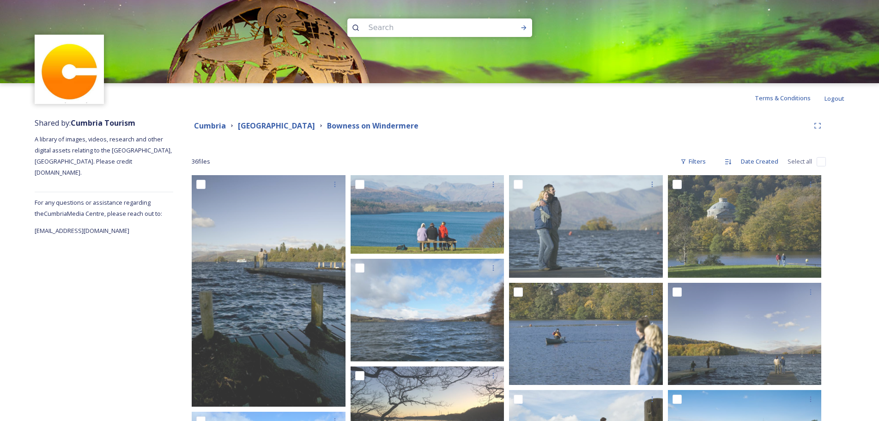
click at [824, 161] on input "checkbox" at bounding box center [821, 161] width 9 height 9
checkbox input "true"
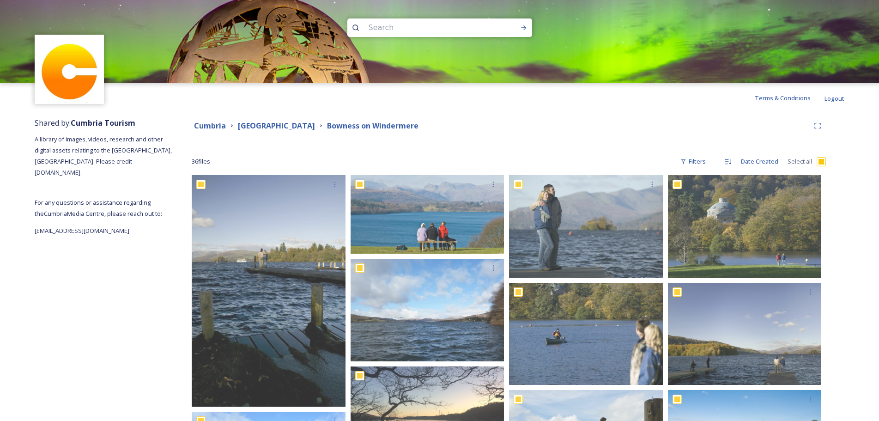
checkbox input "true"
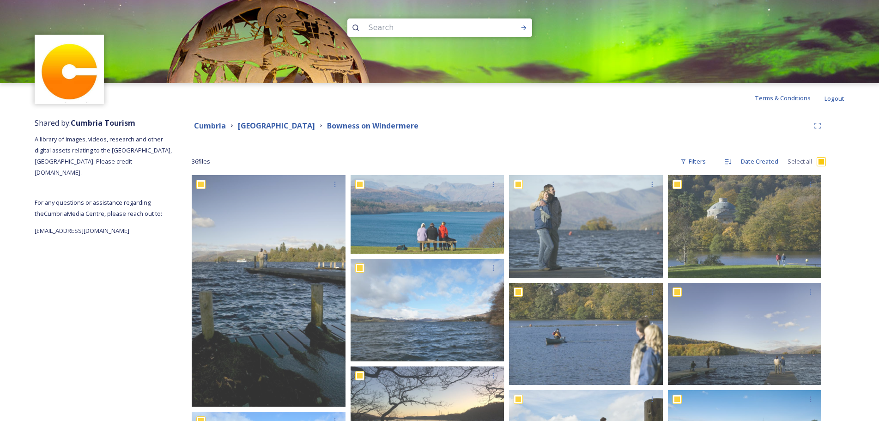
checkbox input "true"
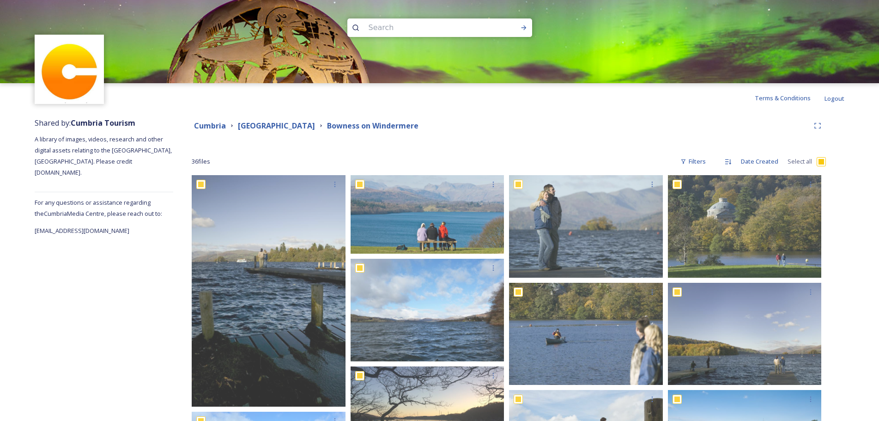
checkbox input "true"
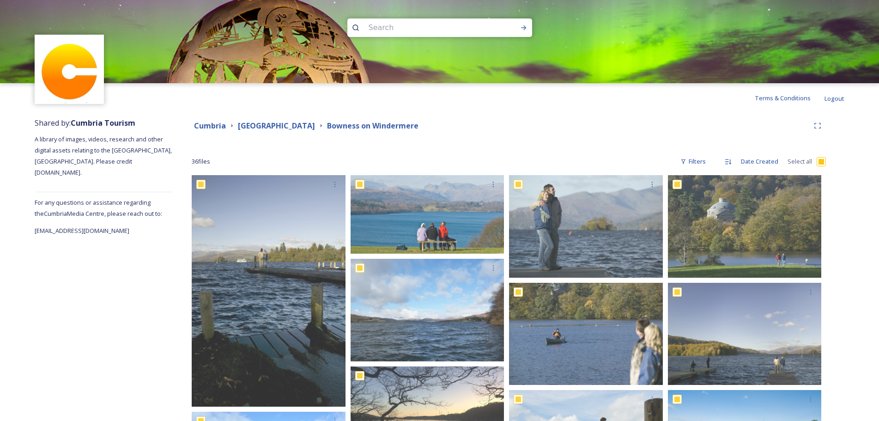
checkbox input "true"
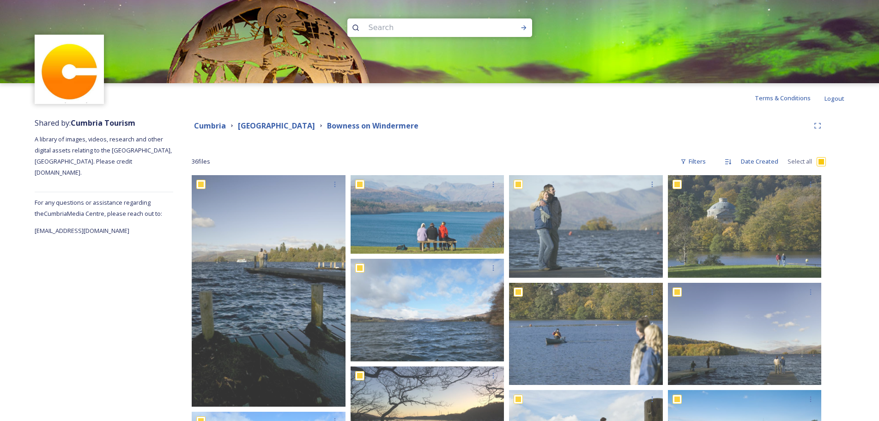
checkbox input "true"
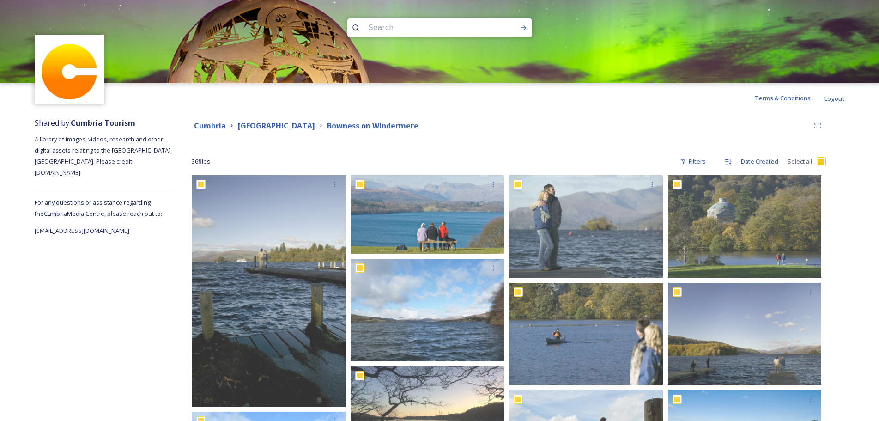
checkbox input "true"
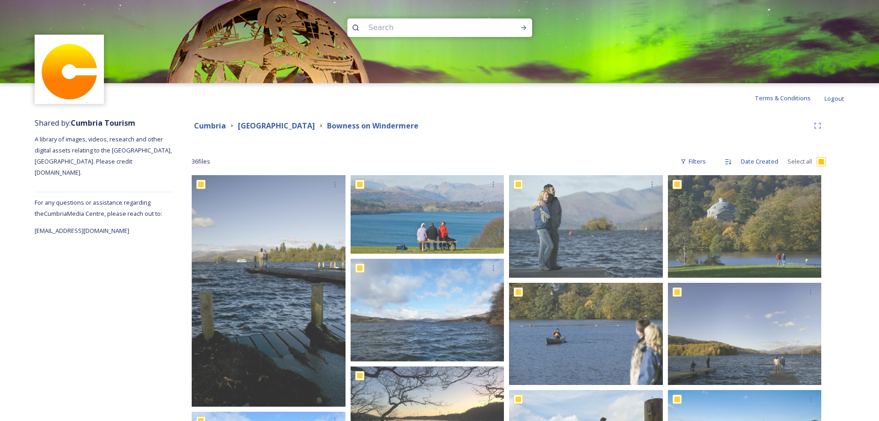
checkbox input "true"
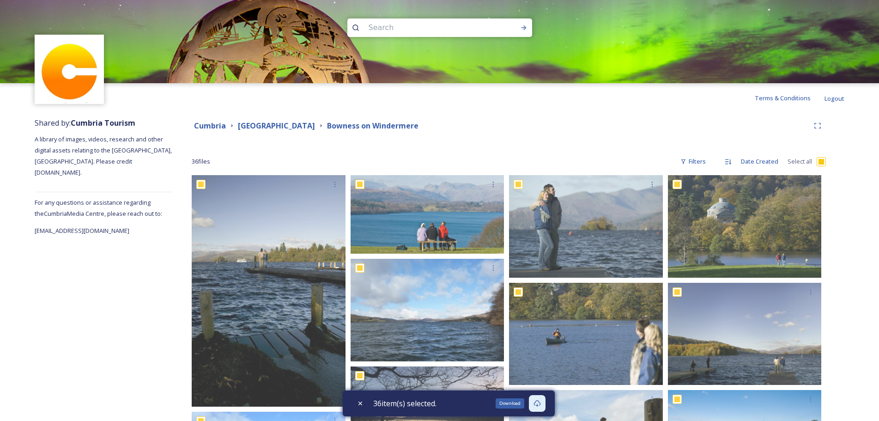
click at [541, 404] on icon at bounding box center [537, 403] width 7 height 7
click at [256, 125] on strong "[GEOGRAPHIC_DATA]" at bounding box center [276, 126] width 77 height 10
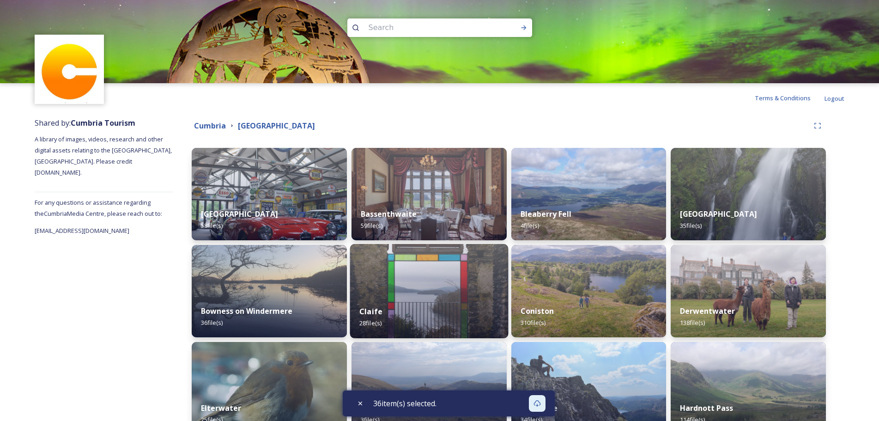
click at [429, 302] on div "Claife 28 file(s)" at bounding box center [429, 317] width 158 height 42
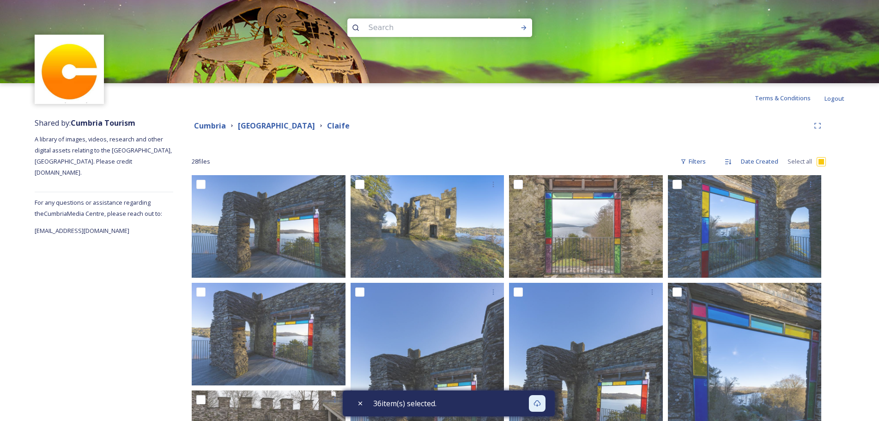
click at [823, 162] on input "checkbox" at bounding box center [821, 161] width 9 height 9
checkbox input "true"
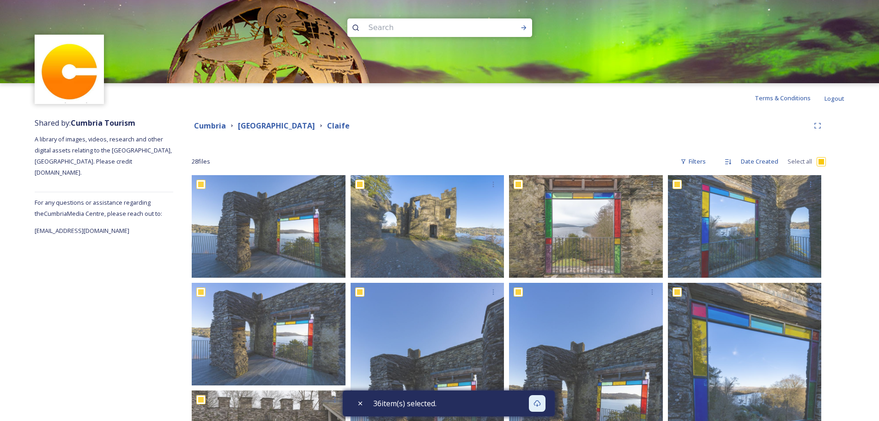
checkbox input "true"
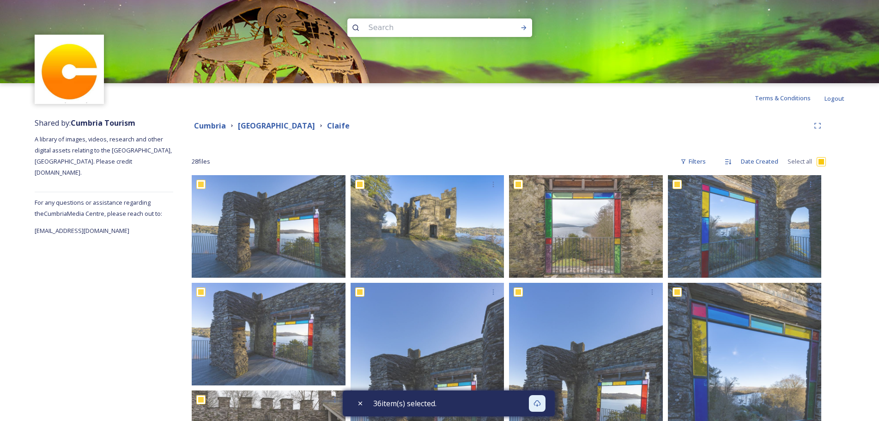
checkbox input "true"
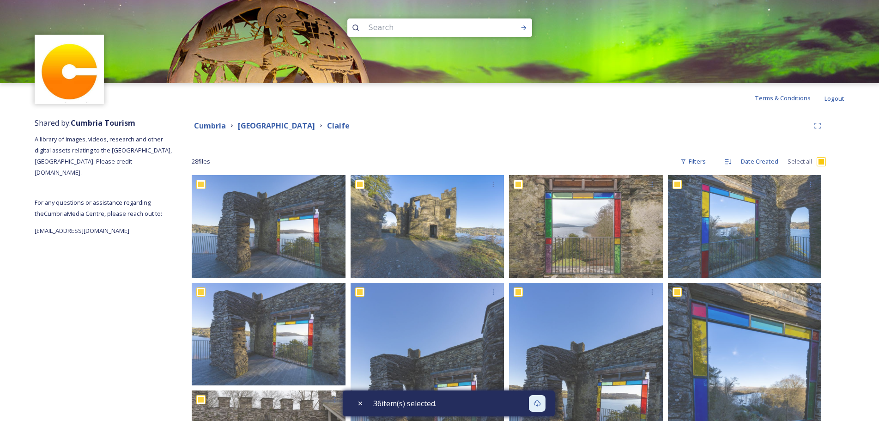
checkbox input "true"
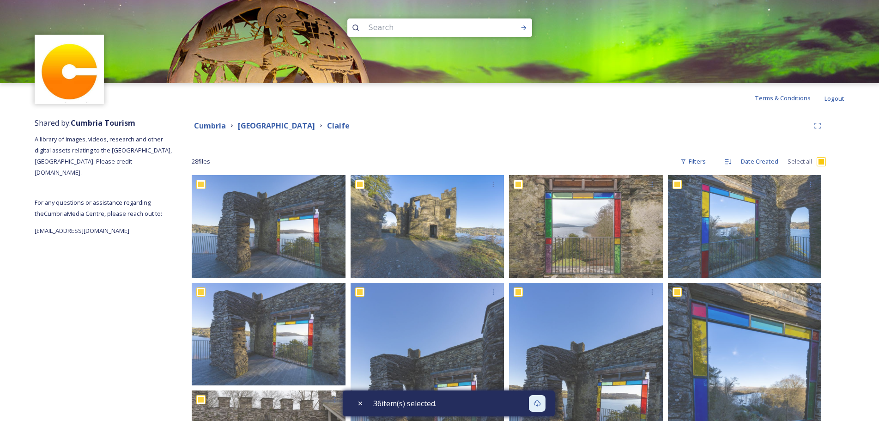
checkbox input "true"
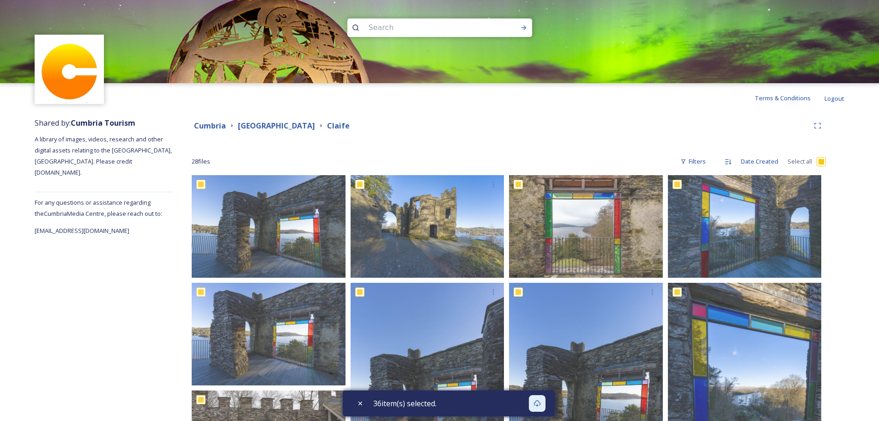
checkbox input "true"
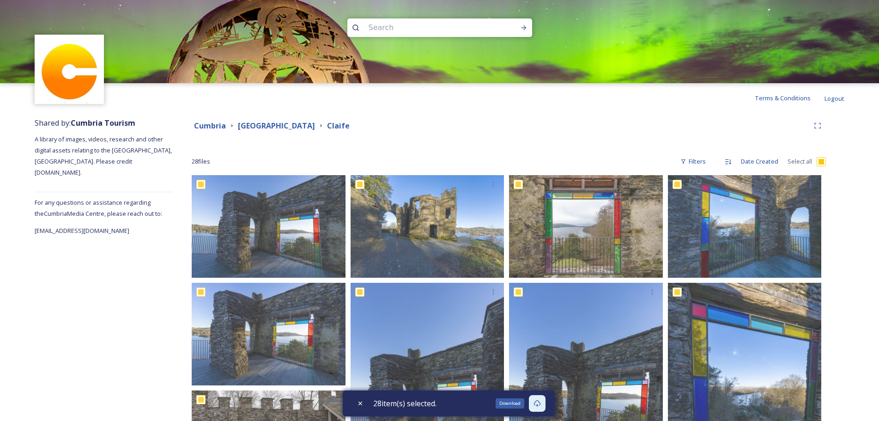
click at [543, 398] on div "Download" at bounding box center [537, 403] width 17 height 17
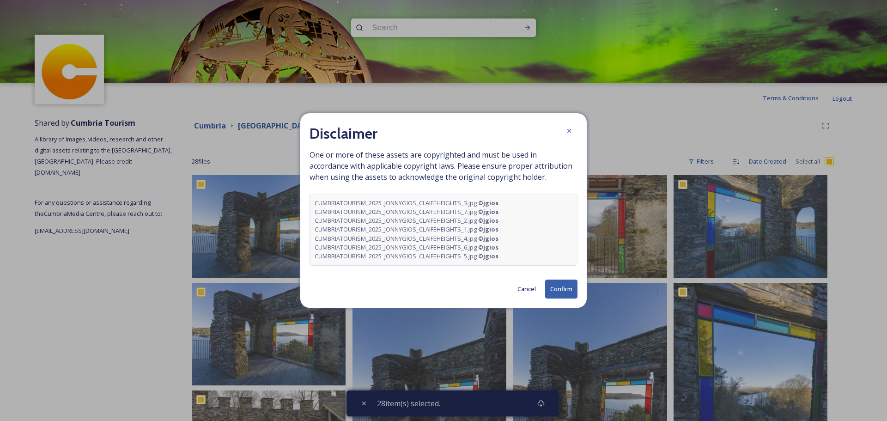
click at [554, 290] on button "Confirm" at bounding box center [561, 289] width 32 height 19
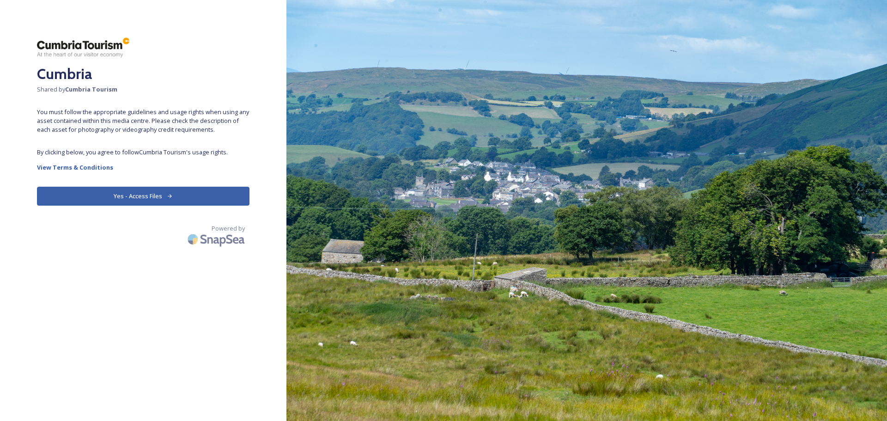
click at [108, 193] on button "Yes - Access Files" at bounding box center [143, 196] width 213 height 19
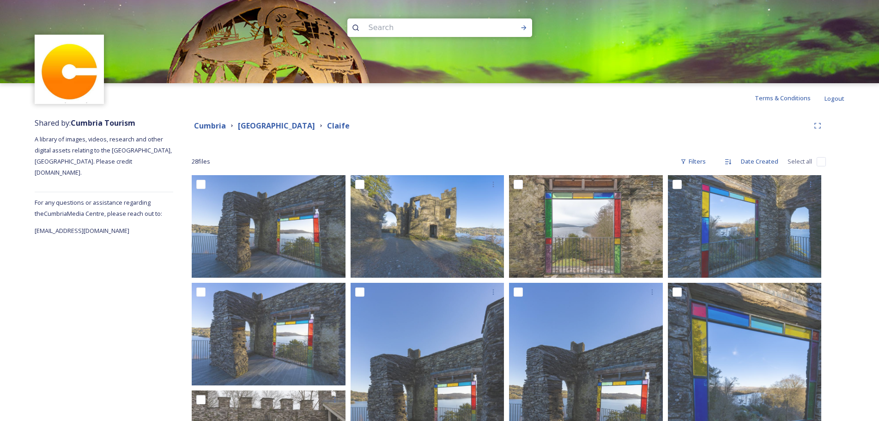
click at [823, 159] on input "checkbox" at bounding box center [821, 161] width 9 height 9
checkbox input "true"
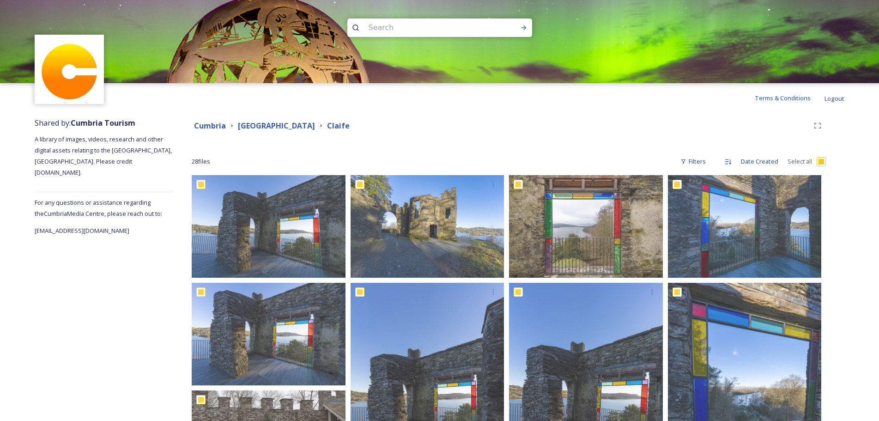
checkbox input "true"
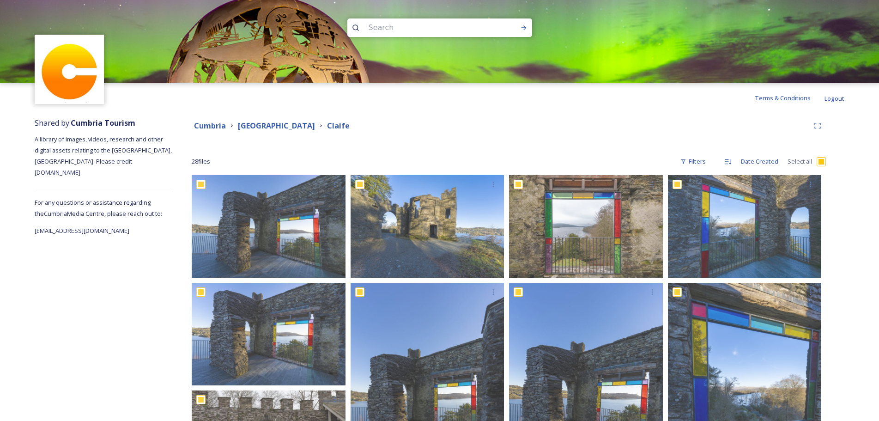
checkbox input "true"
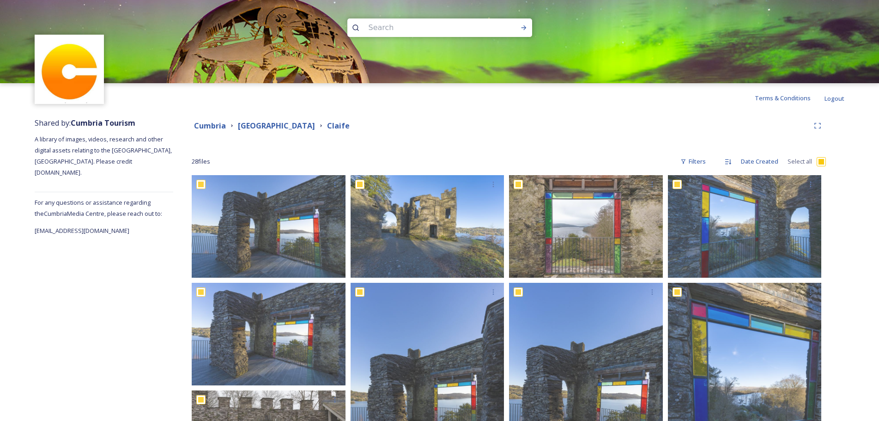
checkbox input "true"
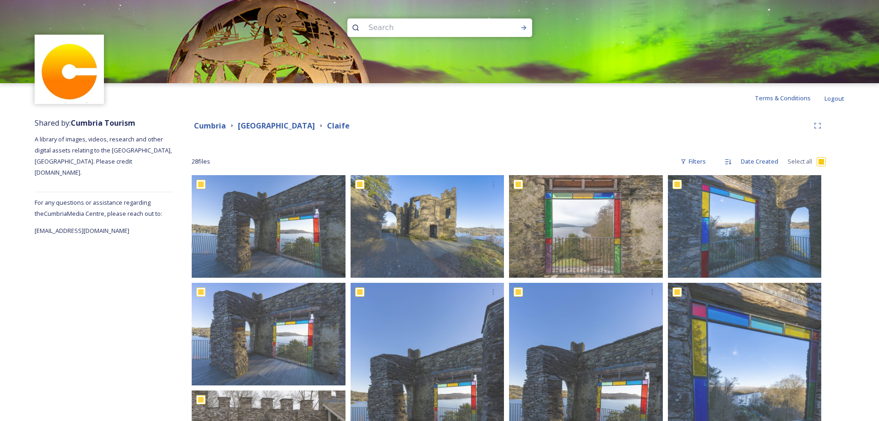
checkbox input "true"
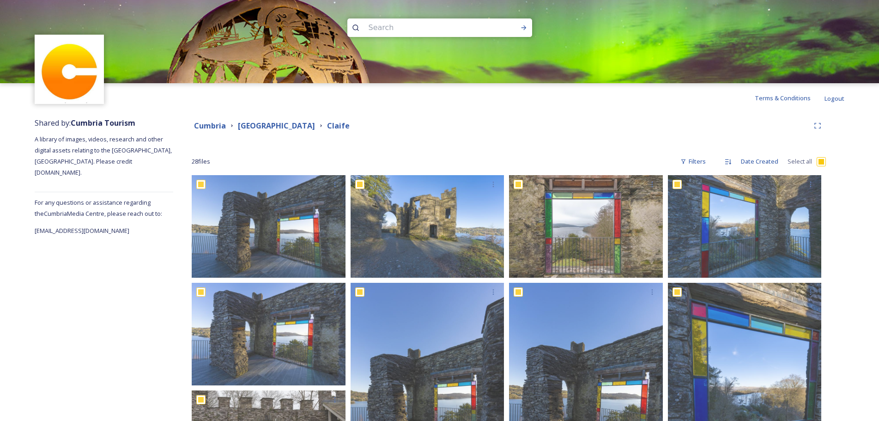
checkbox input "true"
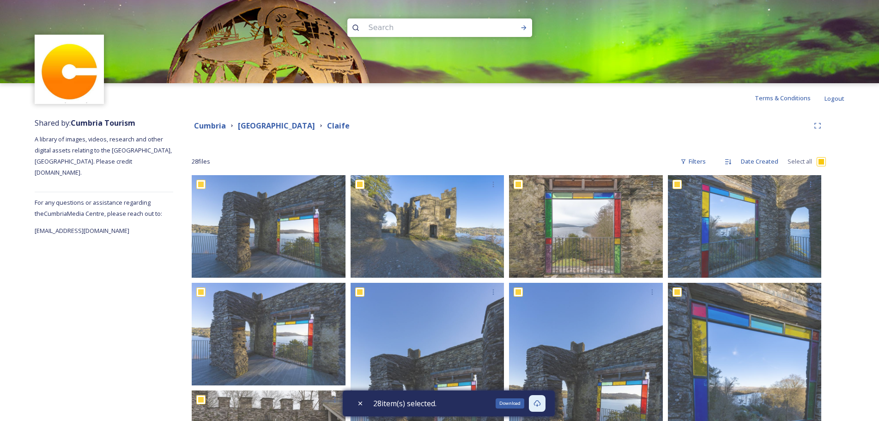
click at [538, 403] on icon at bounding box center [537, 403] width 7 height 7
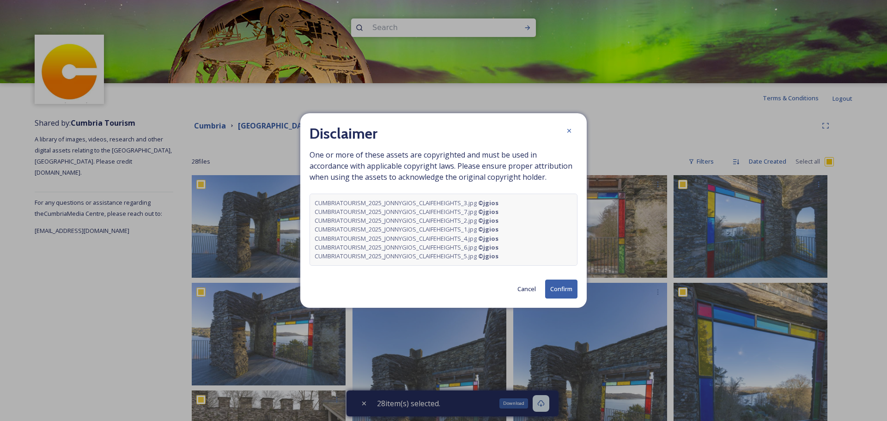
click at [555, 287] on button "Confirm" at bounding box center [561, 289] width 32 height 19
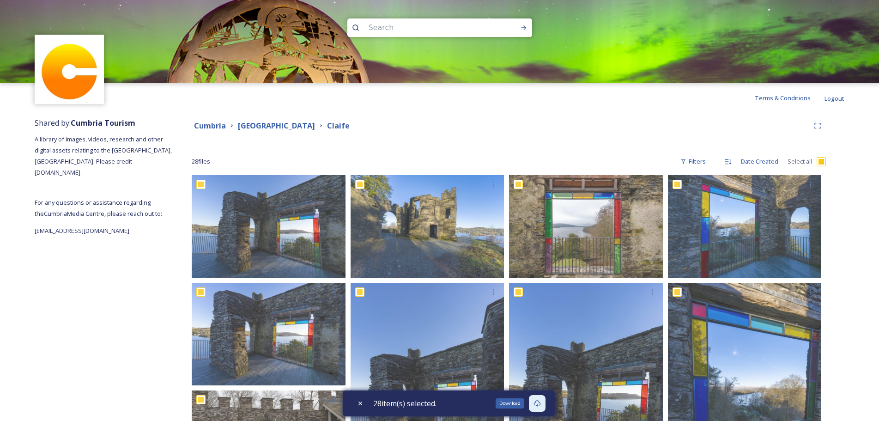
click at [541, 404] on icon at bounding box center [537, 403] width 7 height 6
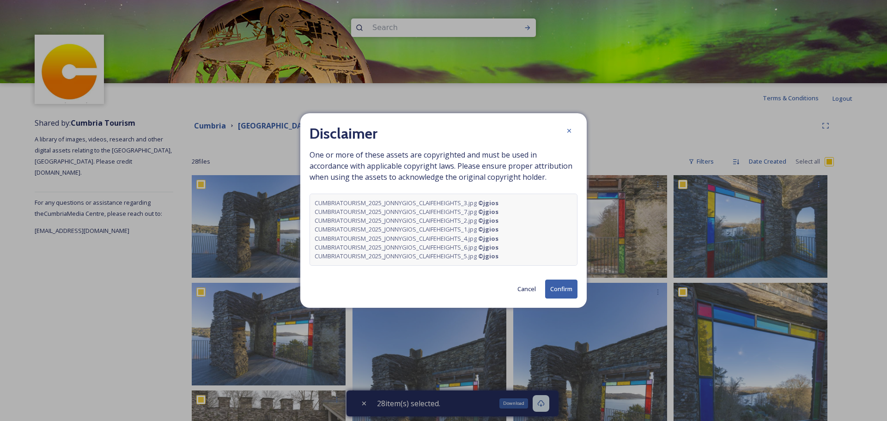
click at [561, 287] on button "Confirm" at bounding box center [561, 289] width 32 height 19
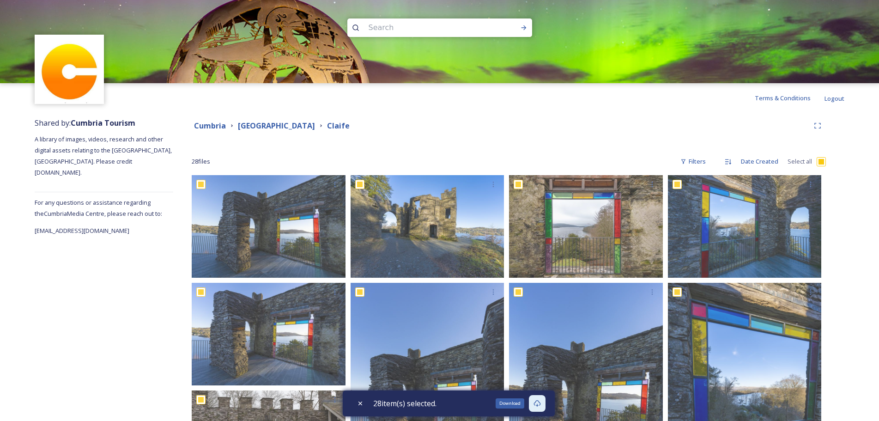
click at [541, 402] on icon at bounding box center [537, 403] width 7 height 7
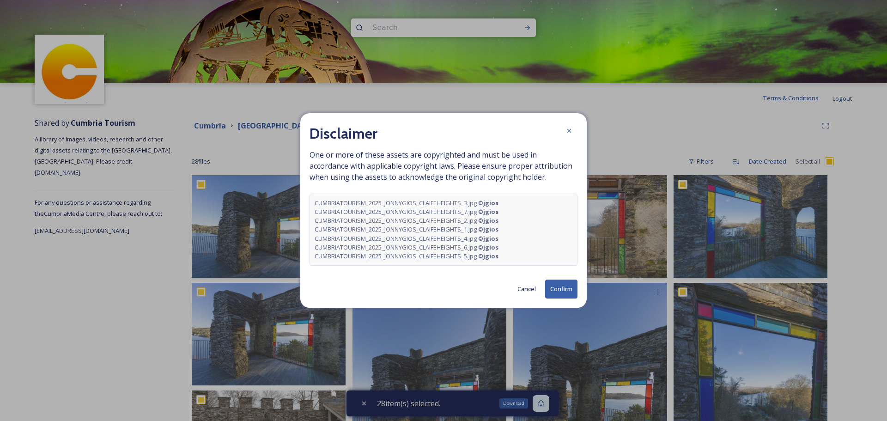
click at [556, 289] on button "Confirm" at bounding box center [561, 289] width 32 height 19
